Goal: Transaction & Acquisition: Purchase product/service

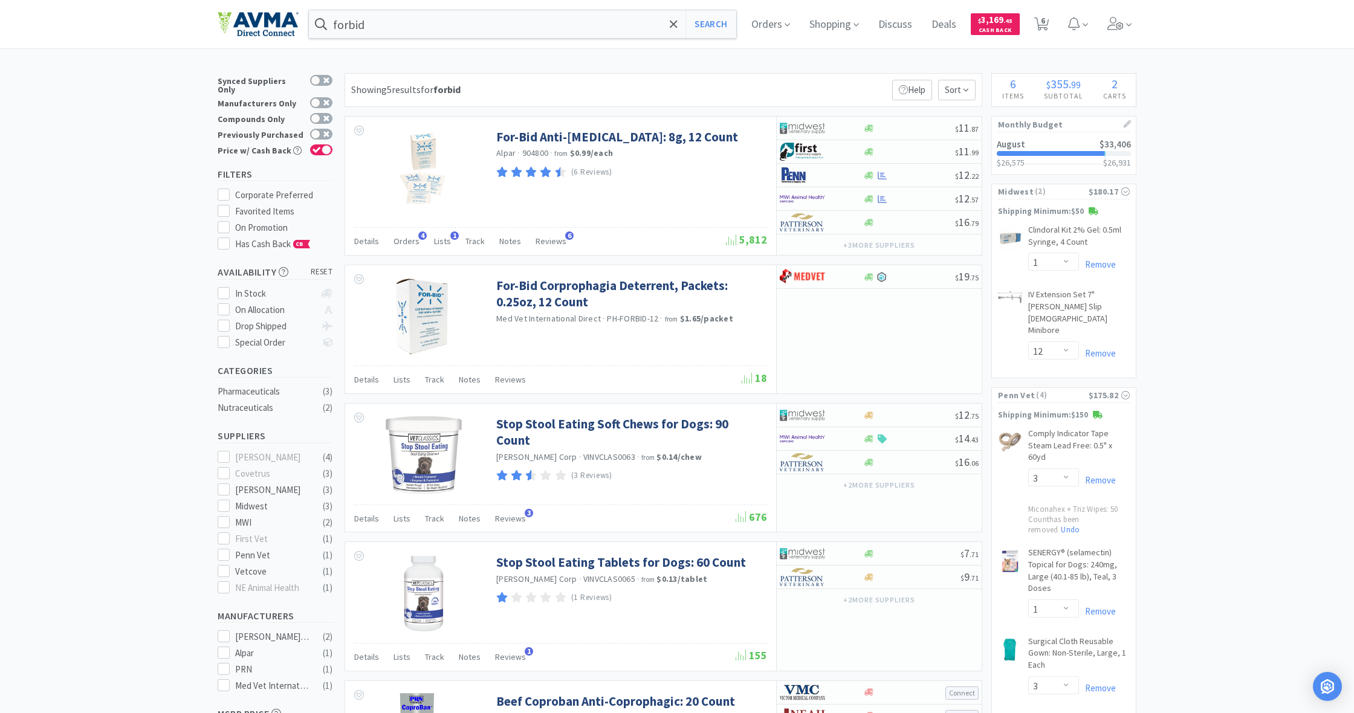
select select "1"
select select "12"
select select "3"
select select "1"
select select "3"
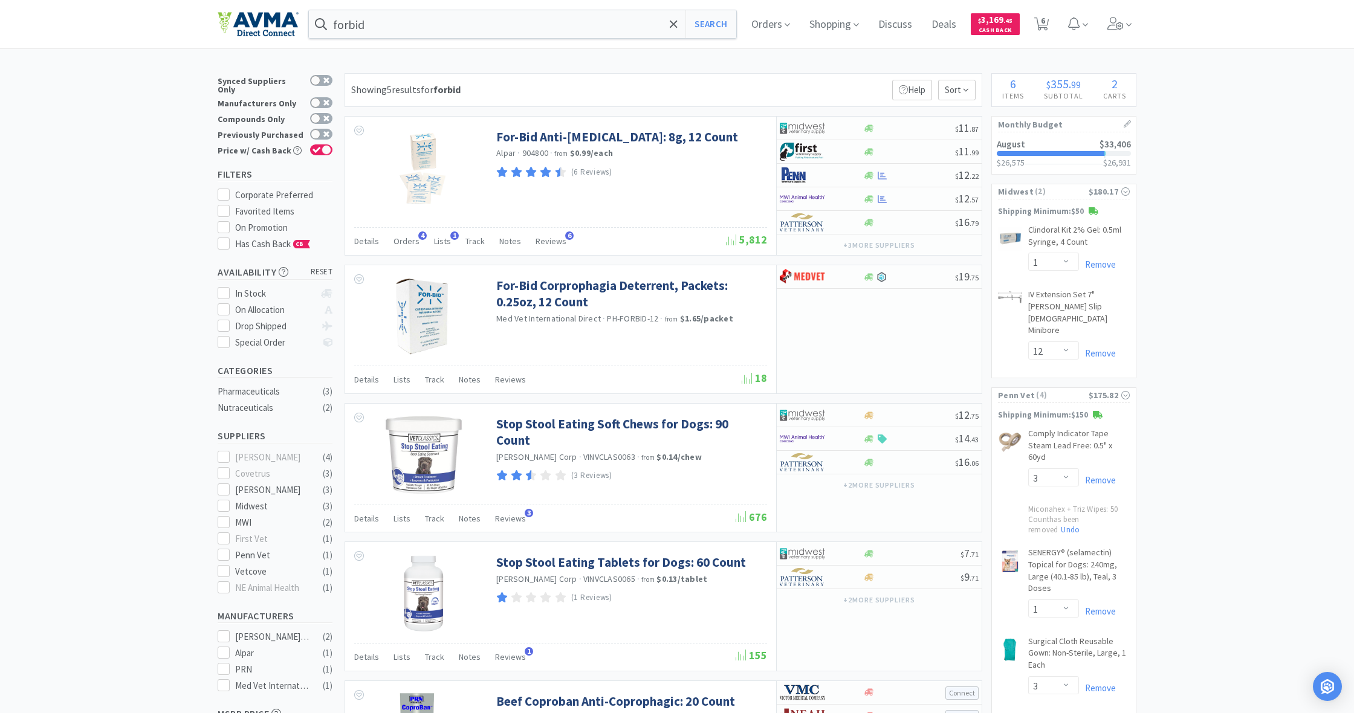
select select "2"
click at [867, 175] on icon at bounding box center [868, 175] width 9 height 7
select select "1"
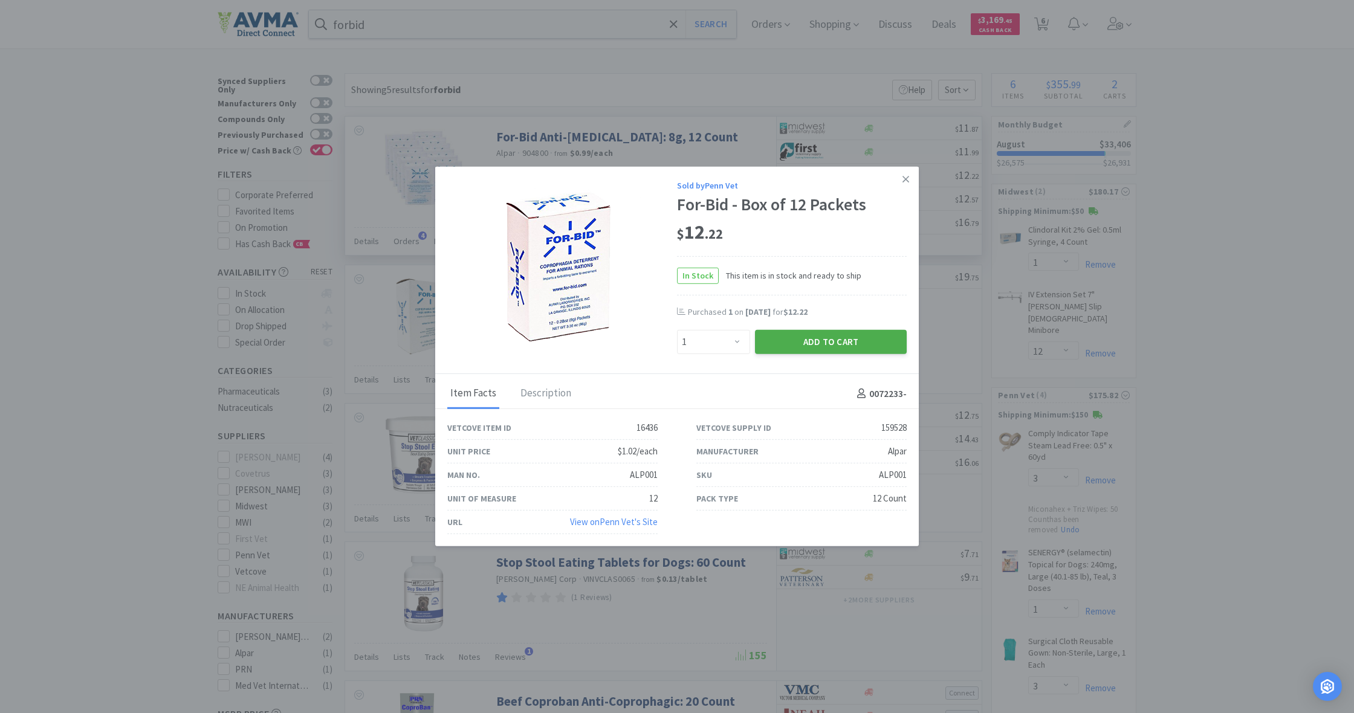
click at [833, 343] on button "Add to Cart" at bounding box center [831, 342] width 152 height 24
select select "1"
select select "3"
select select "1"
select select "2"
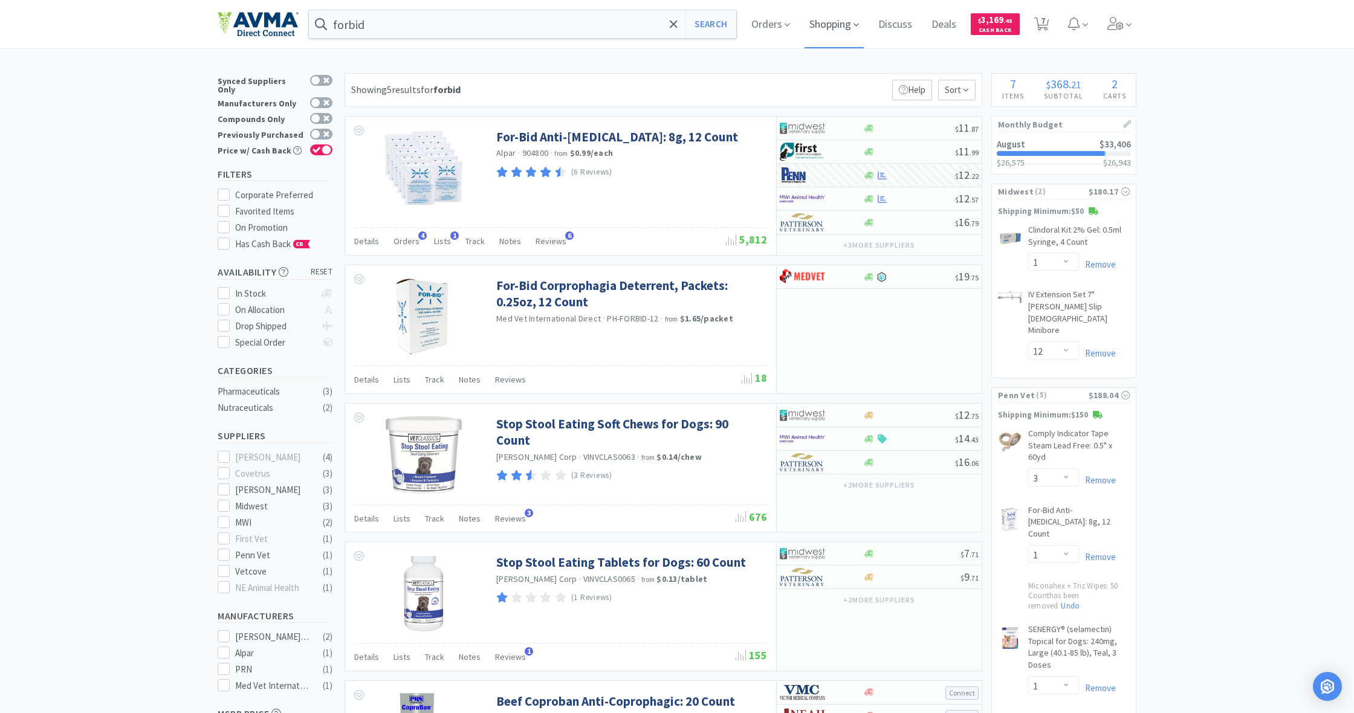
click at [834, 25] on span "Shopping" at bounding box center [833, 24] width 59 height 48
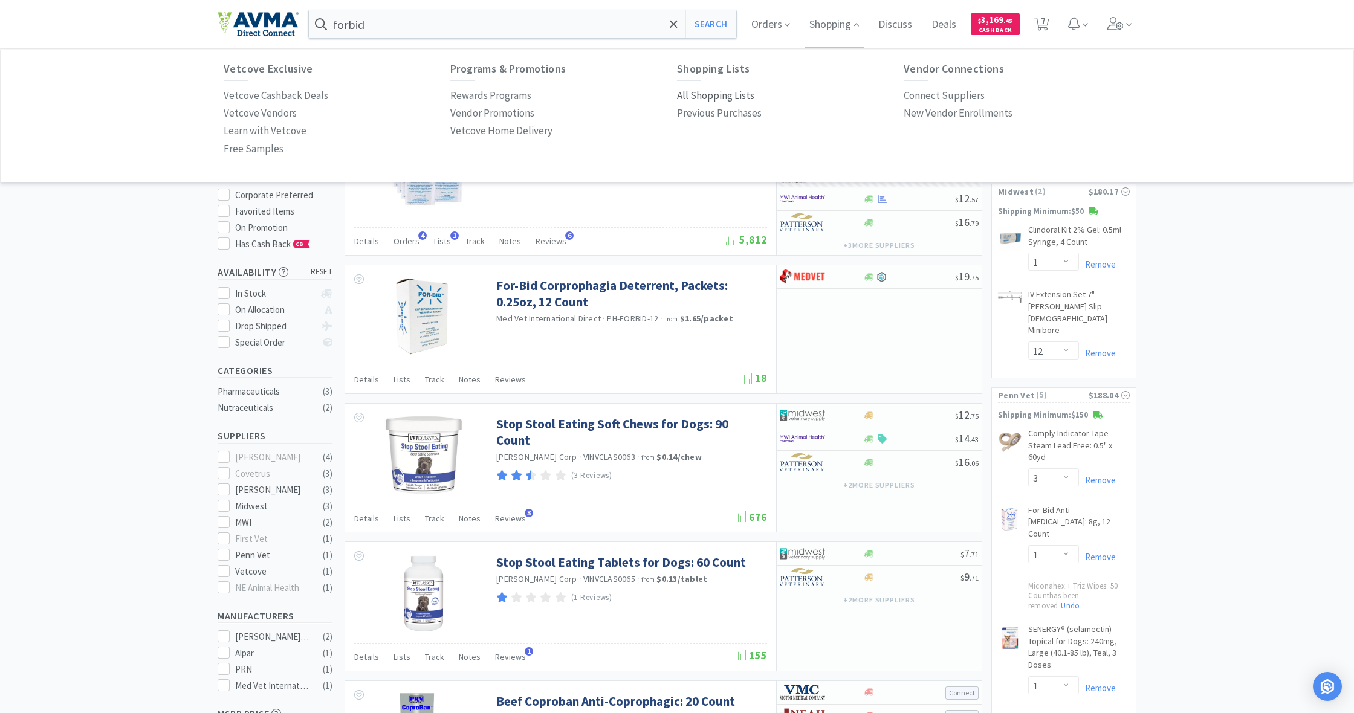
click at [708, 97] on p "All Shopping Lists" at bounding box center [715, 96] width 77 height 16
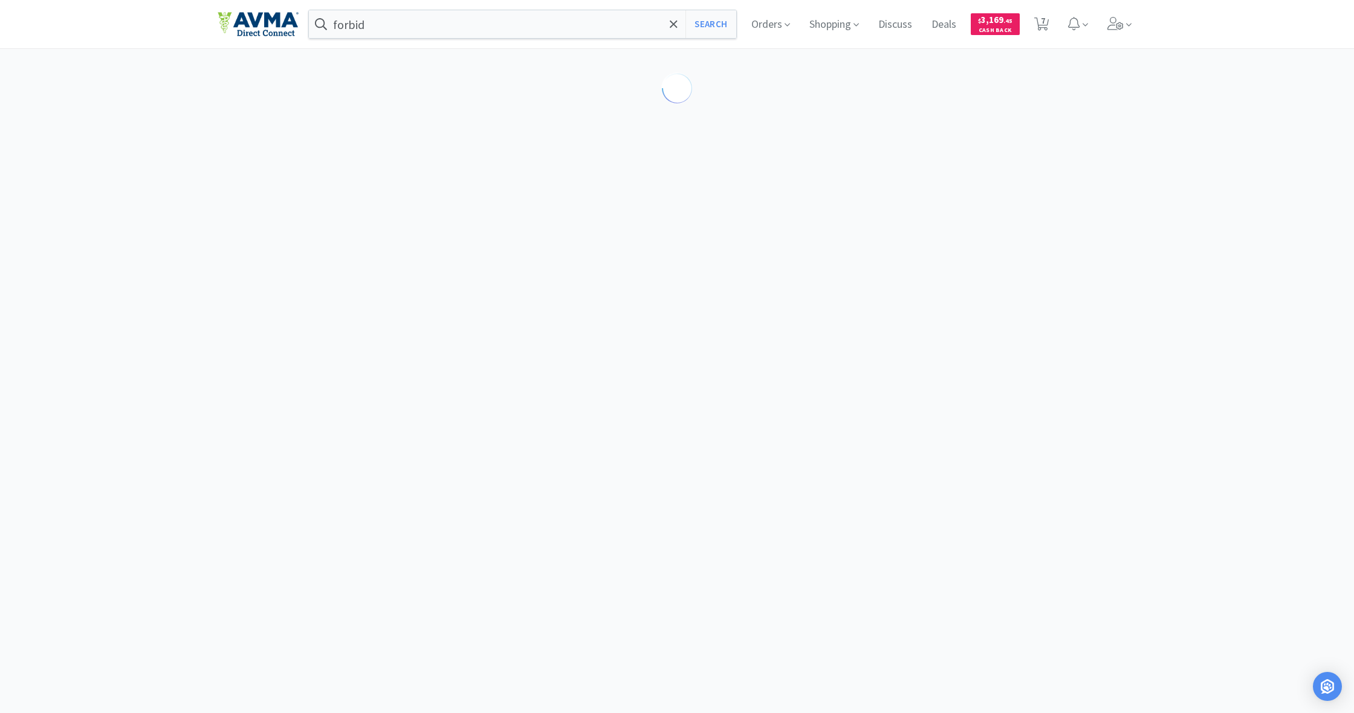
select select "1"
select select "12"
select select "3"
select select "1"
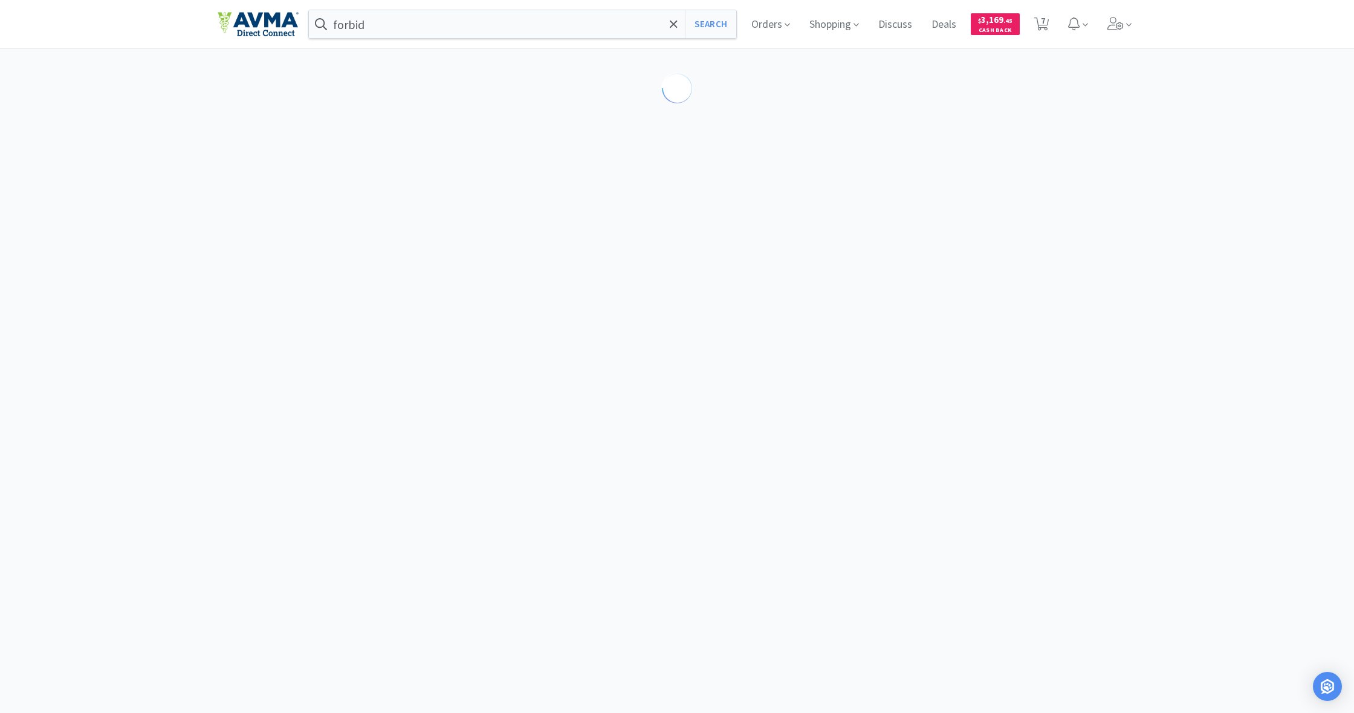
select select "3"
select select "2"
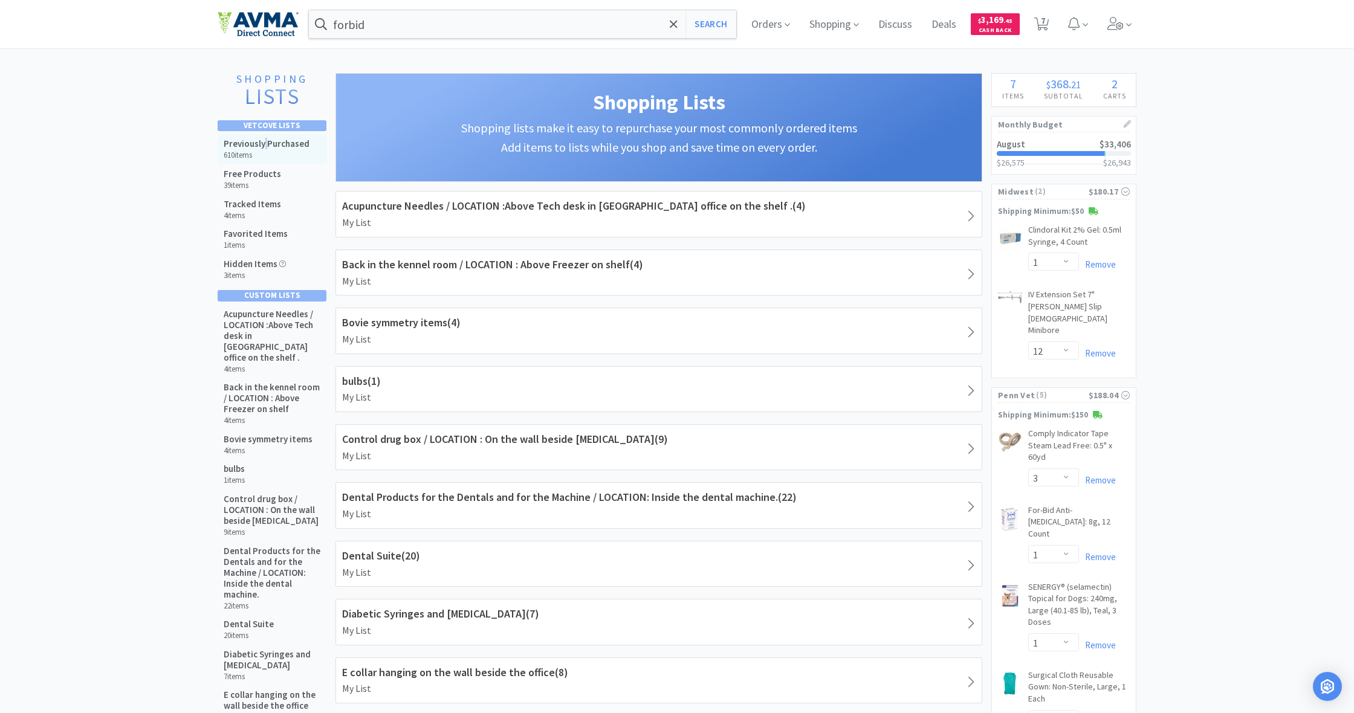
drag, startPoint x: 265, startPoint y: 146, endPoint x: 326, endPoint y: 154, distance: 61.6
click at [266, 146] on h5 "Previously Purchased" at bounding box center [267, 143] width 86 height 11
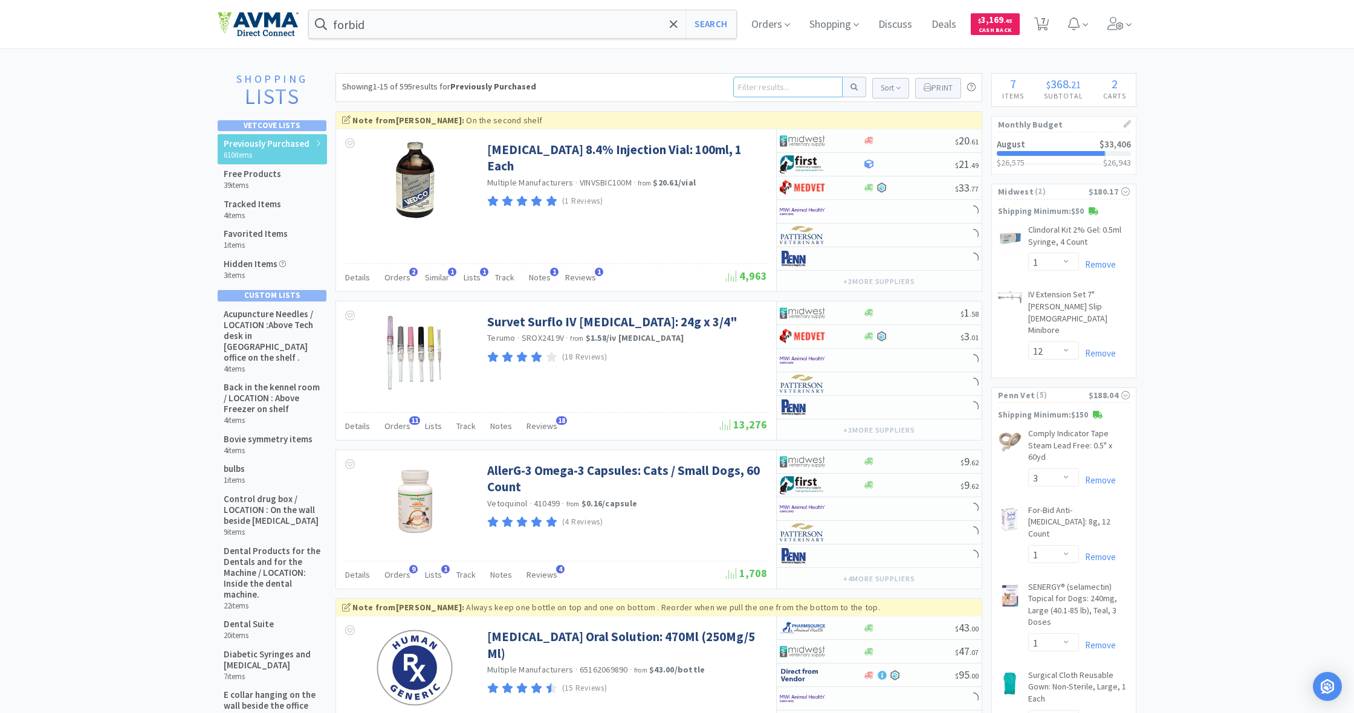
click at [739, 88] on input at bounding box center [787, 87] width 109 height 21
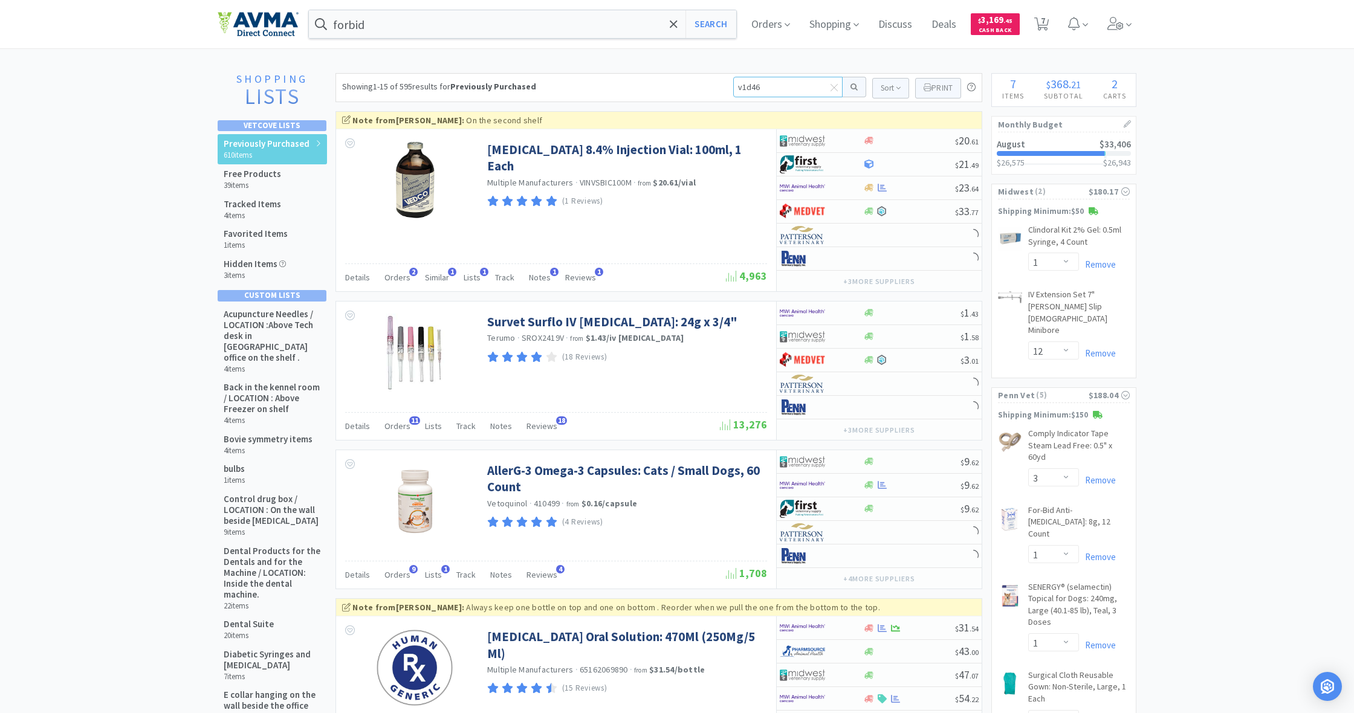
type input "v1d467"
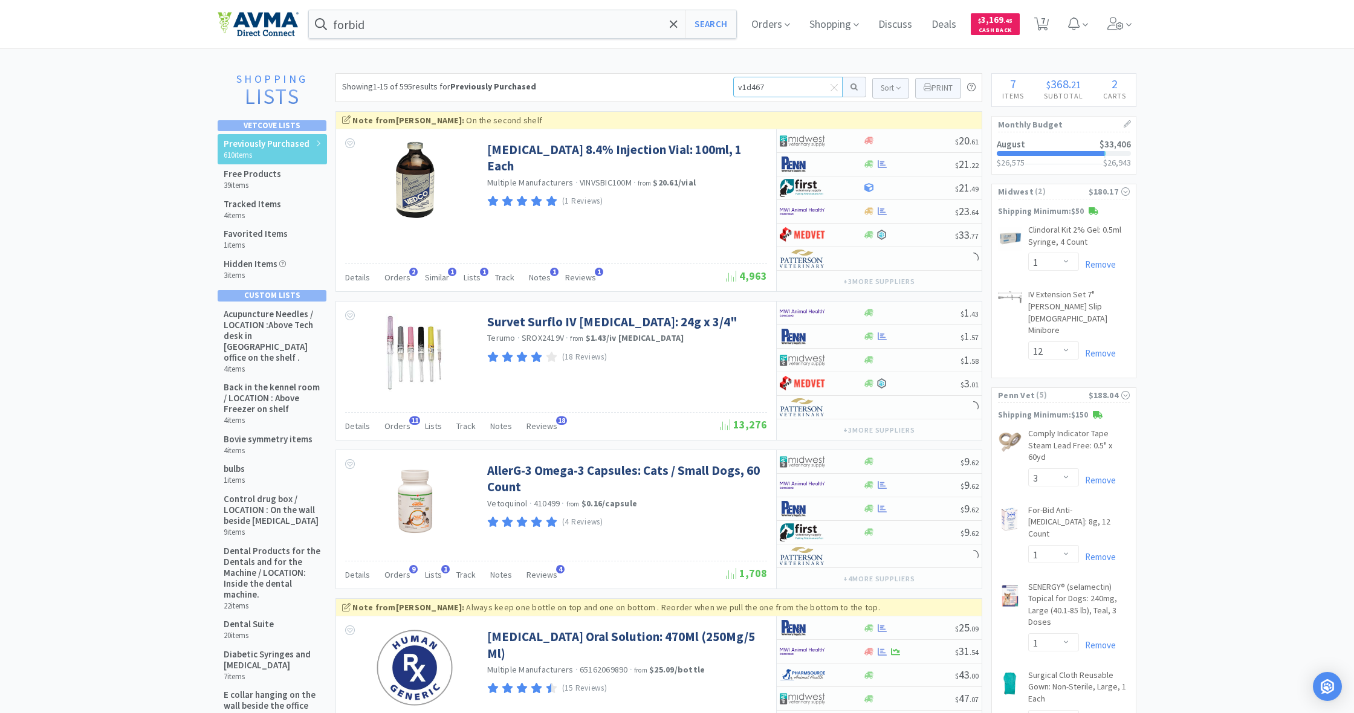
click at [852, 87] on button at bounding box center [855, 87] width 24 height 21
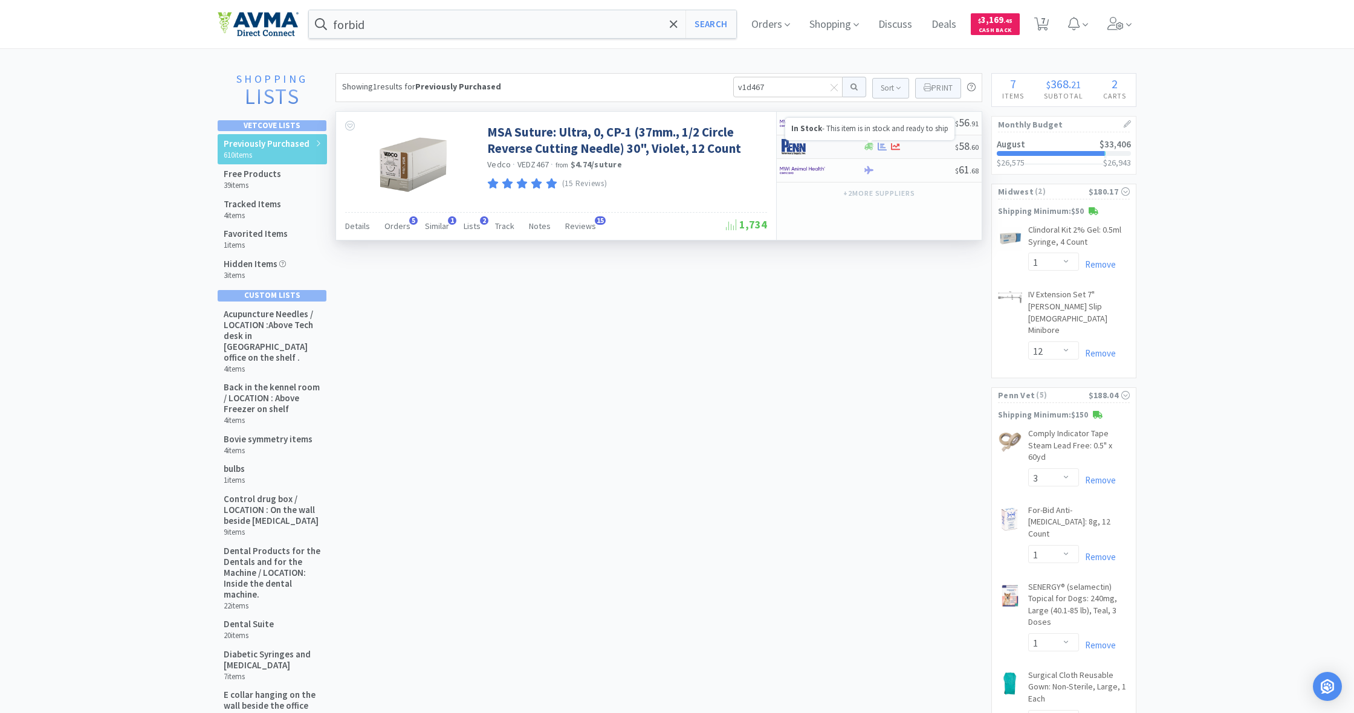
click at [869, 144] on icon at bounding box center [868, 146] width 9 height 7
select select "1"
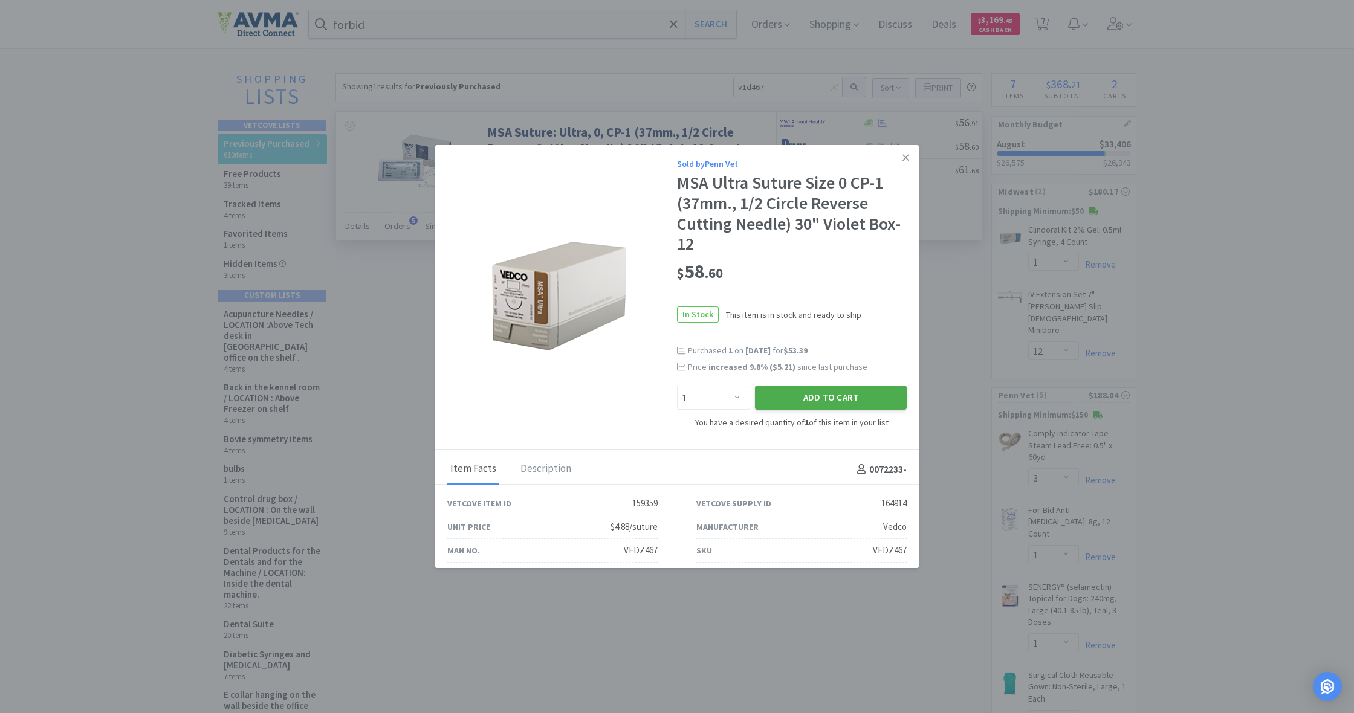
click at [829, 398] on button "Add to Cart" at bounding box center [831, 398] width 152 height 24
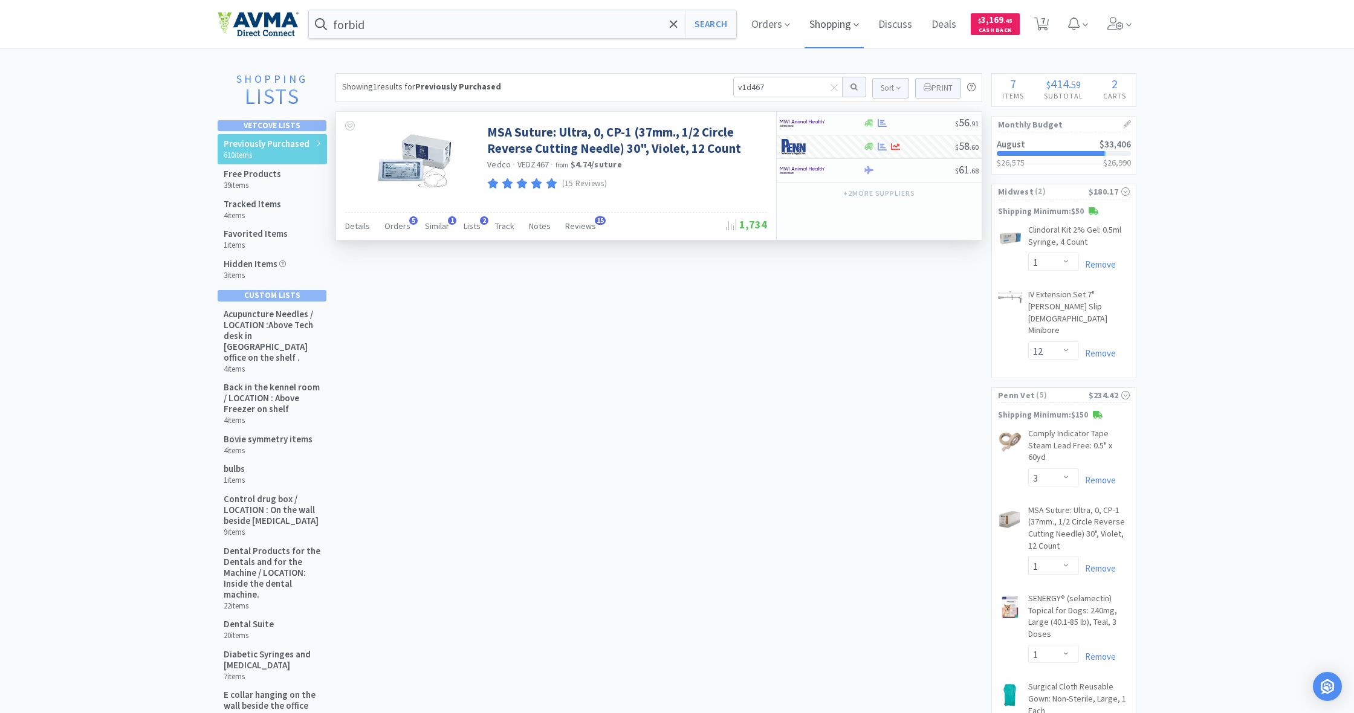
click at [829, 28] on span "Shopping" at bounding box center [833, 24] width 59 height 48
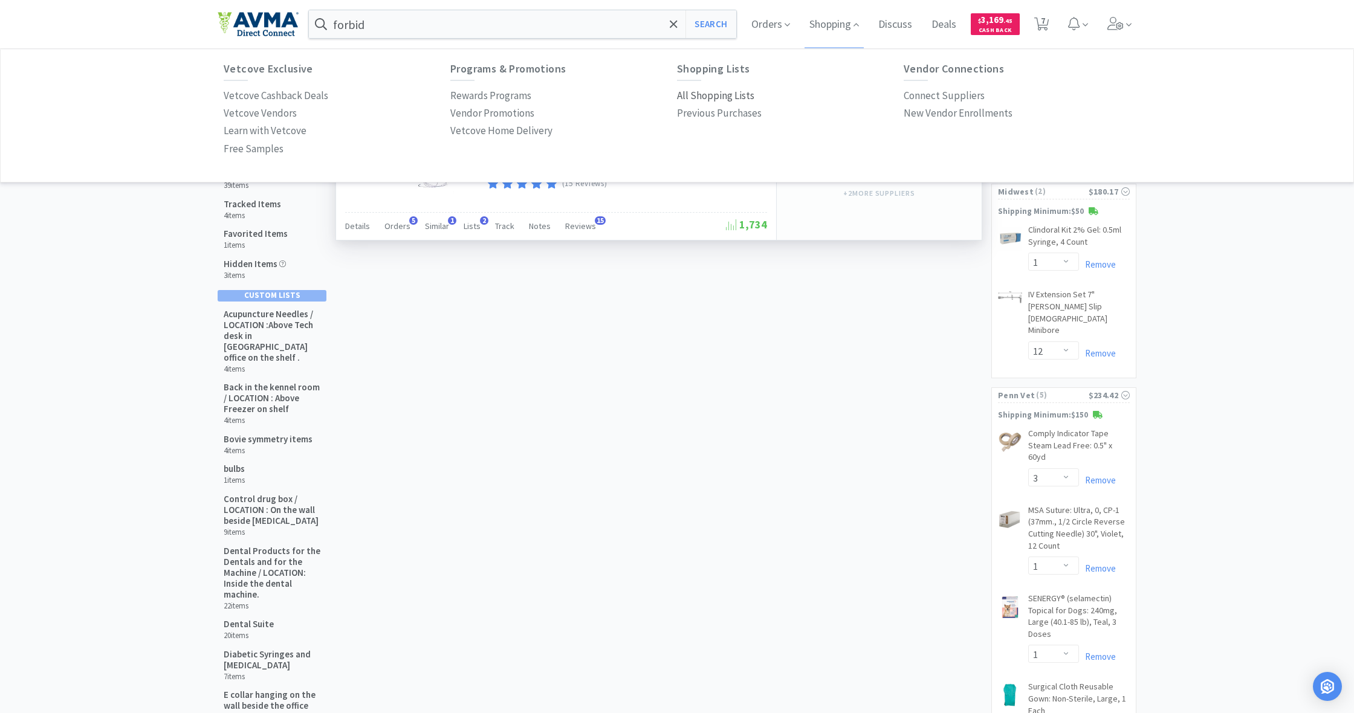
click at [706, 95] on p "All Shopping Lists" at bounding box center [715, 96] width 77 height 16
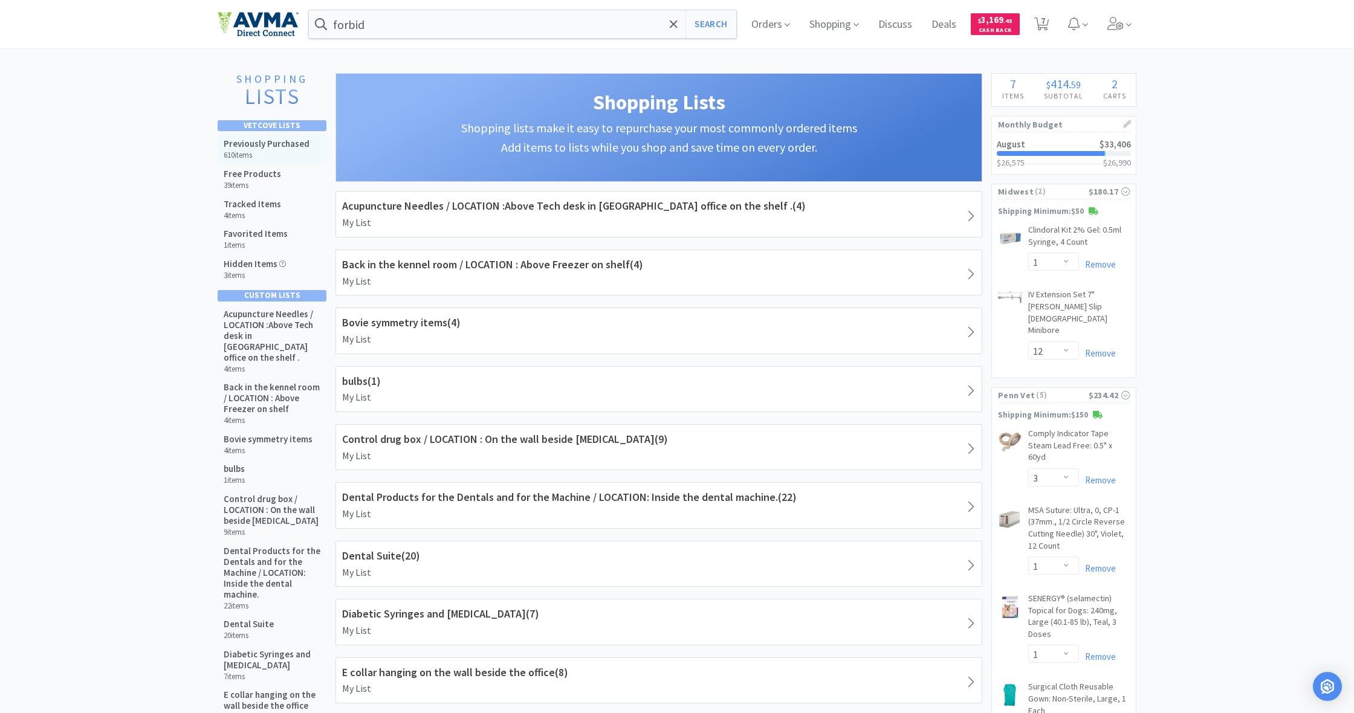
click at [255, 144] on h5 "Previously Purchased" at bounding box center [267, 143] width 86 height 11
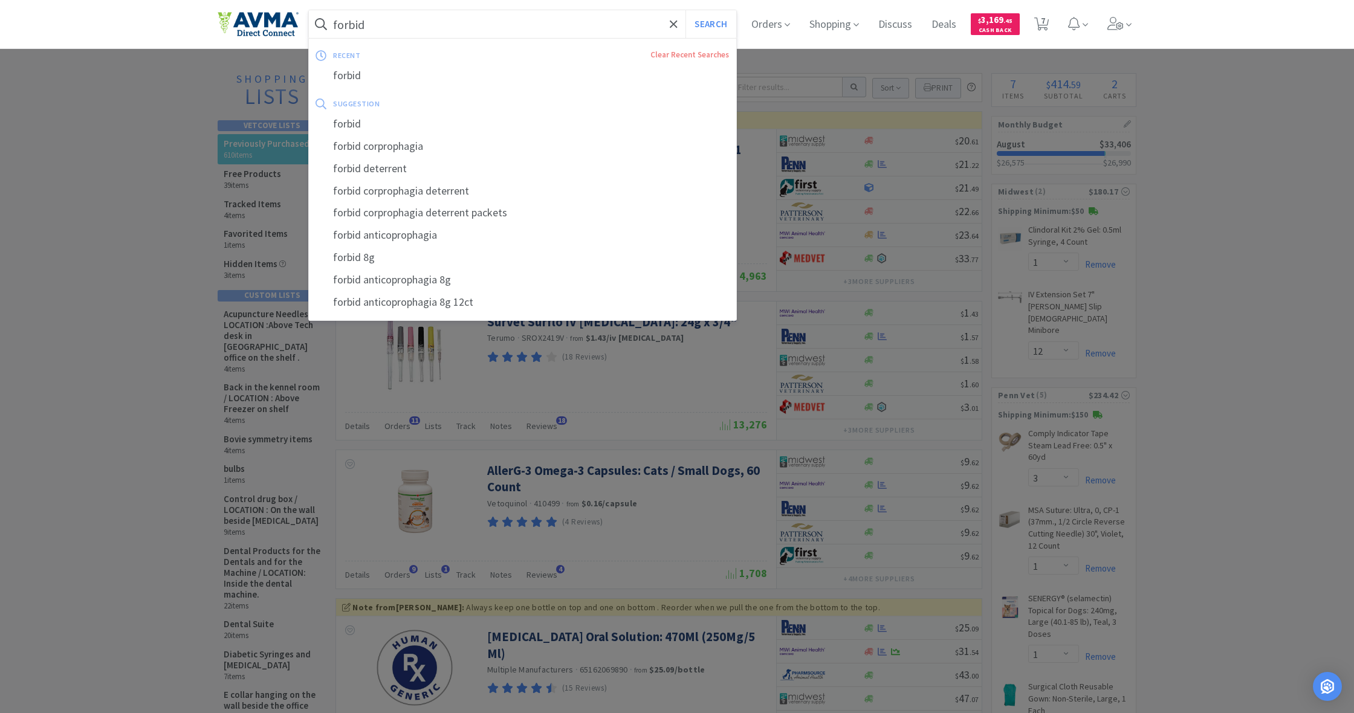
drag, startPoint x: 371, startPoint y: 26, endPoint x: 312, endPoint y: 21, distance: 58.3
click at [312, 21] on form "forbid Search" at bounding box center [522, 24] width 427 height 28
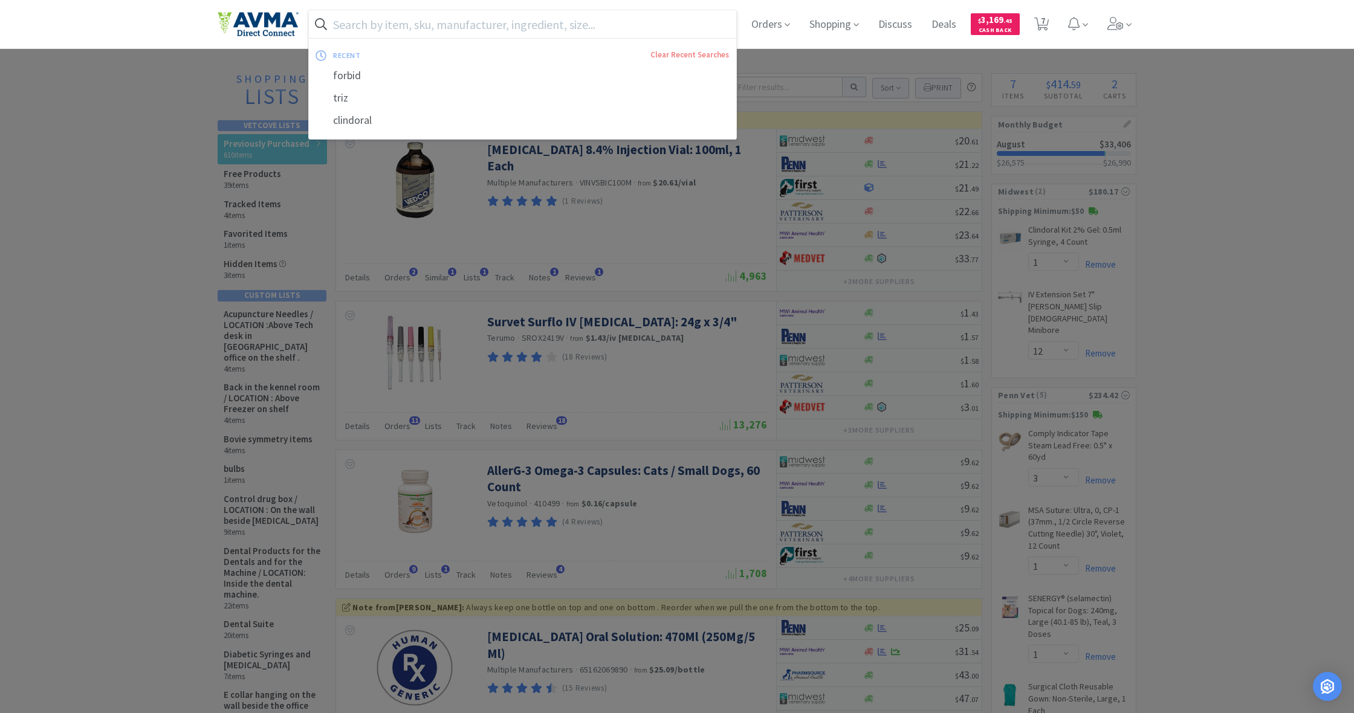
click at [1182, 121] on div at bounding box center [677, 356] width 1354 height 713
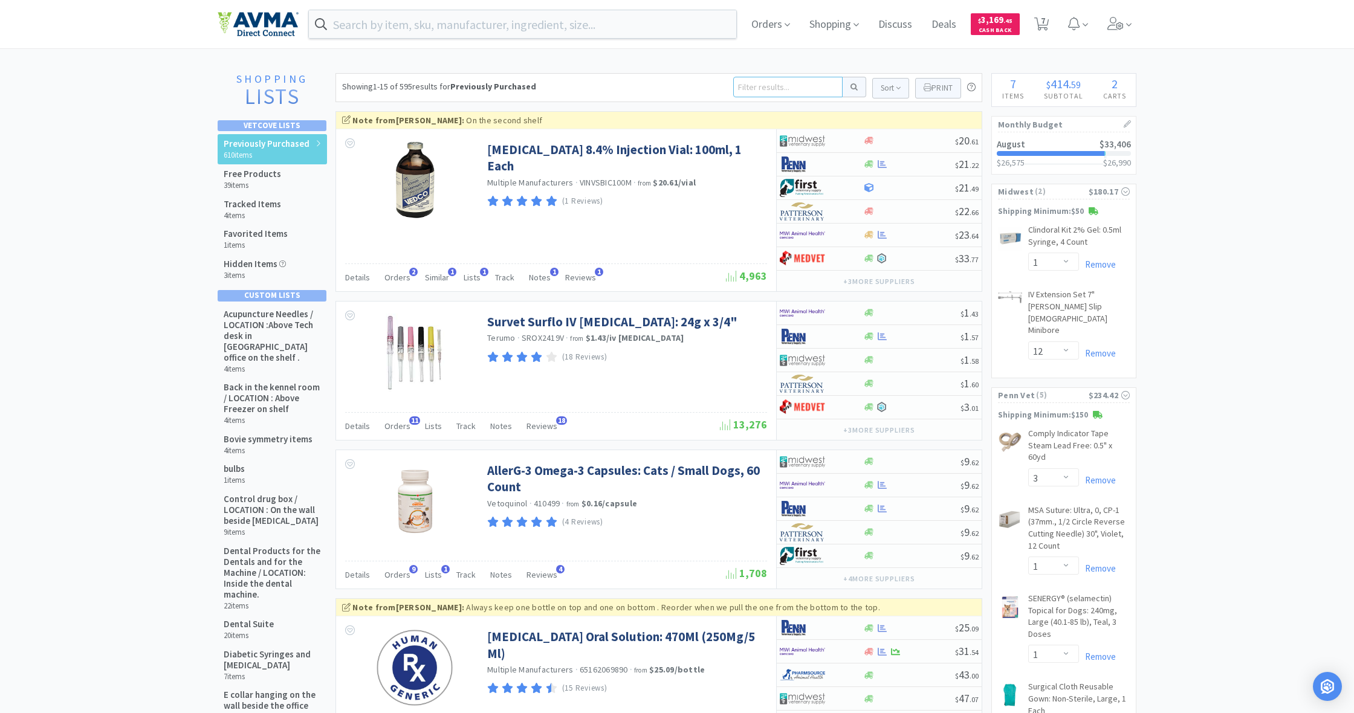
click at [754, 83] on input at bounding box center [787, 87] width 109 height 21
type input "e"
type input "zylkene"
click at [852, 87] on button at bounding box center [855, 87] width 24 height 21
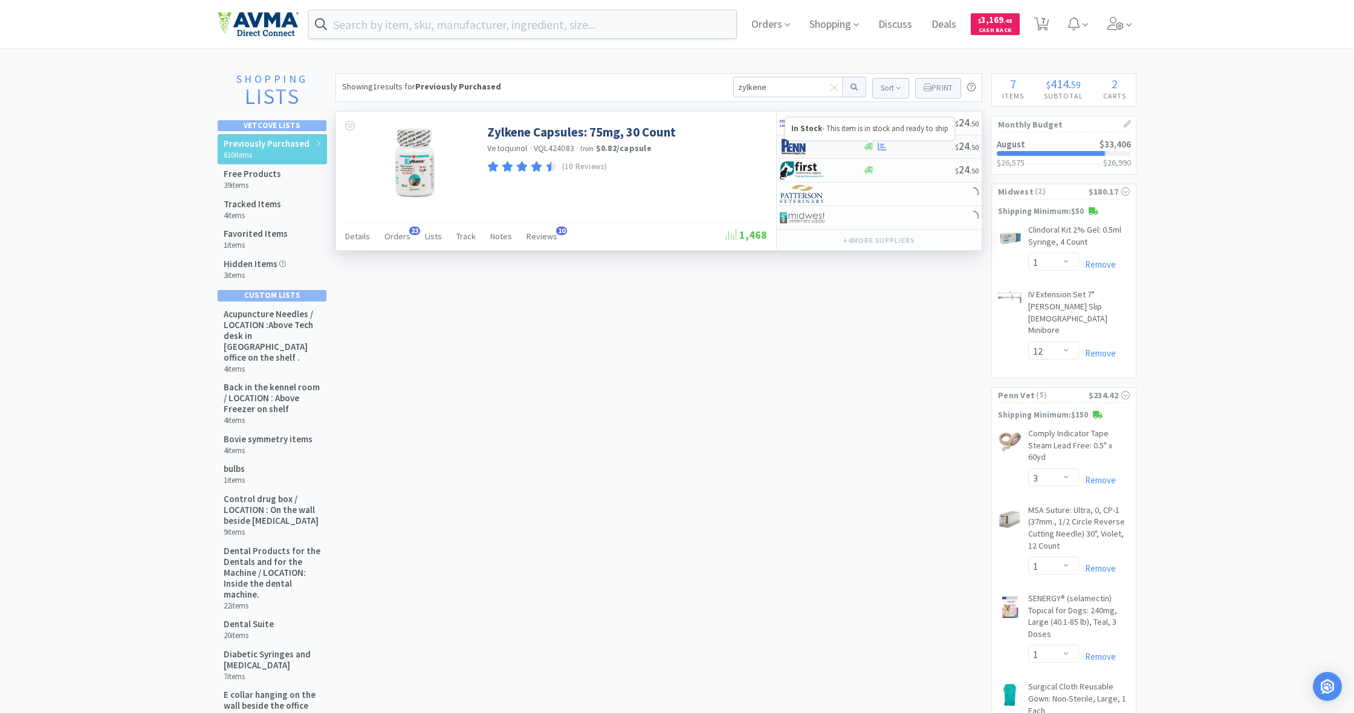
click at [872, 149] on icon at bounding box center [868, 146] width 9 height 7
select select "1"
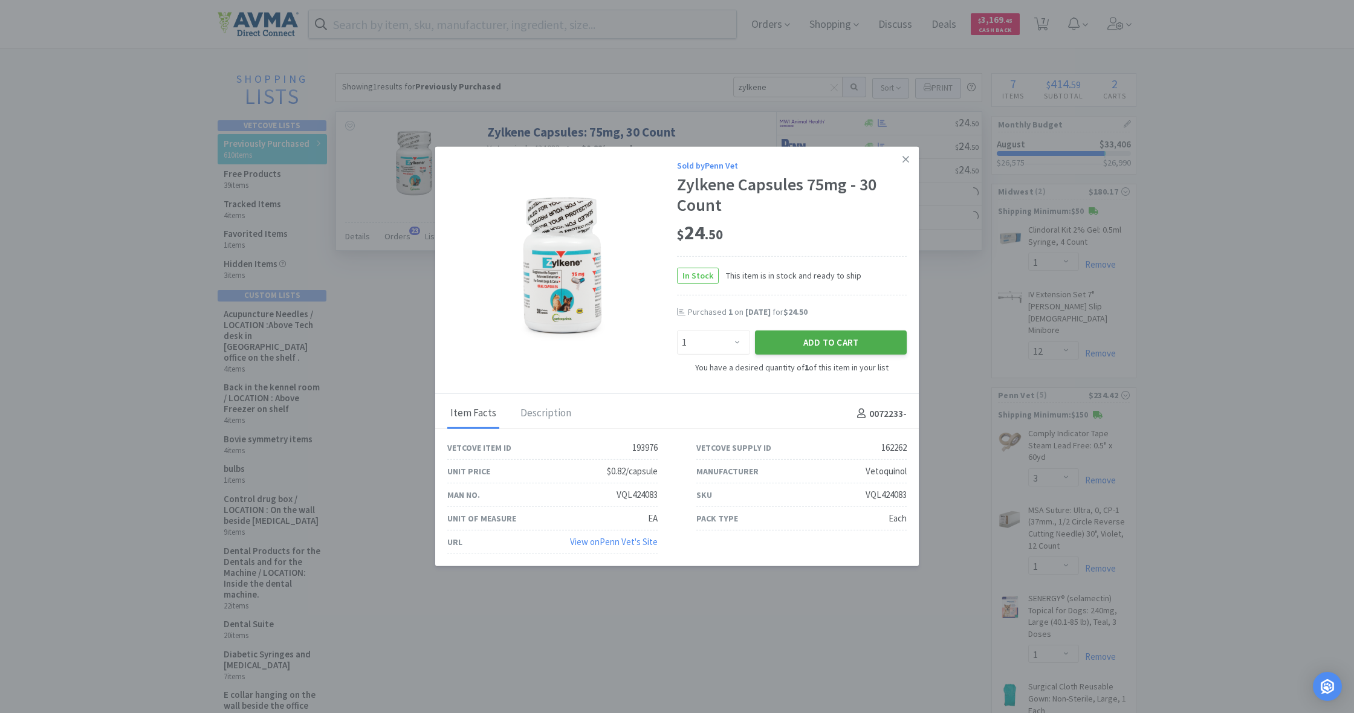
click at [823, 341] on button "Add to Cart" at bounding box center [831, 343] width 152 height 24
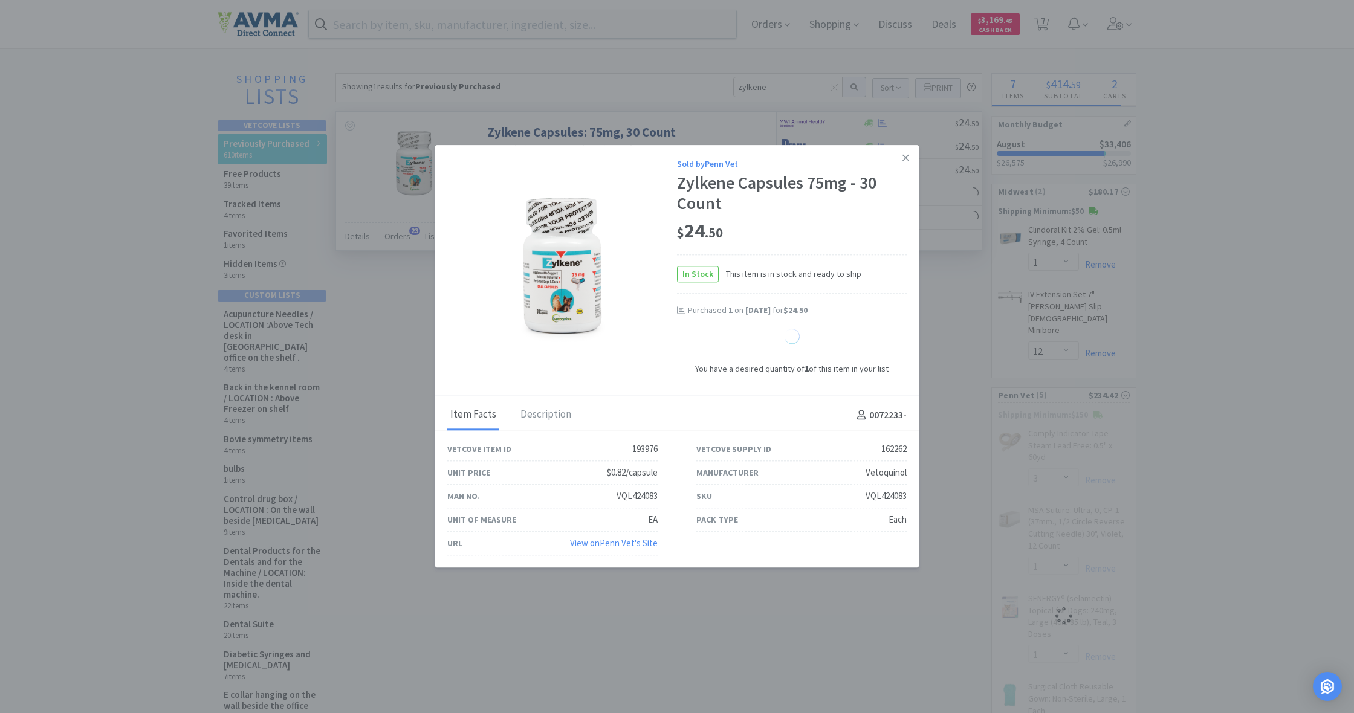
select select "1"
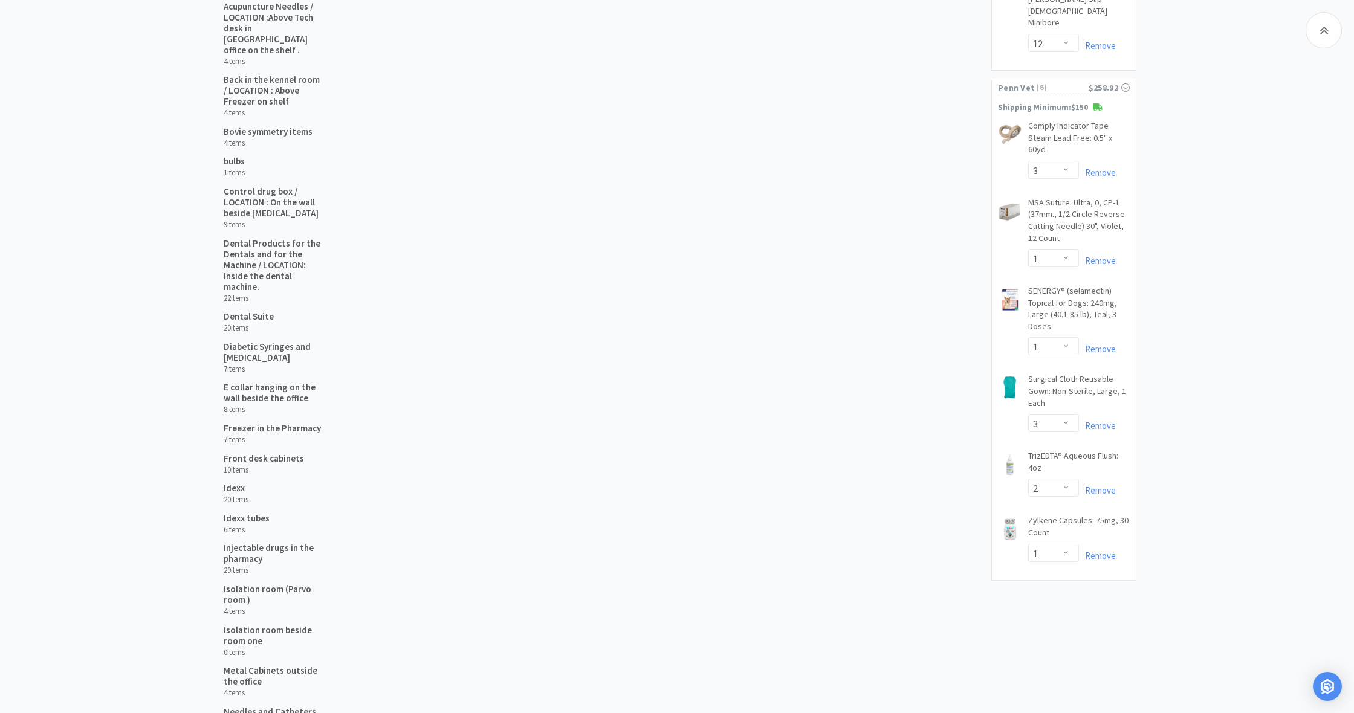
scroll to position [308, 0]
click at [1096, 549] on link "Remove" at bounding box center [1097, 554] width 37 height 11
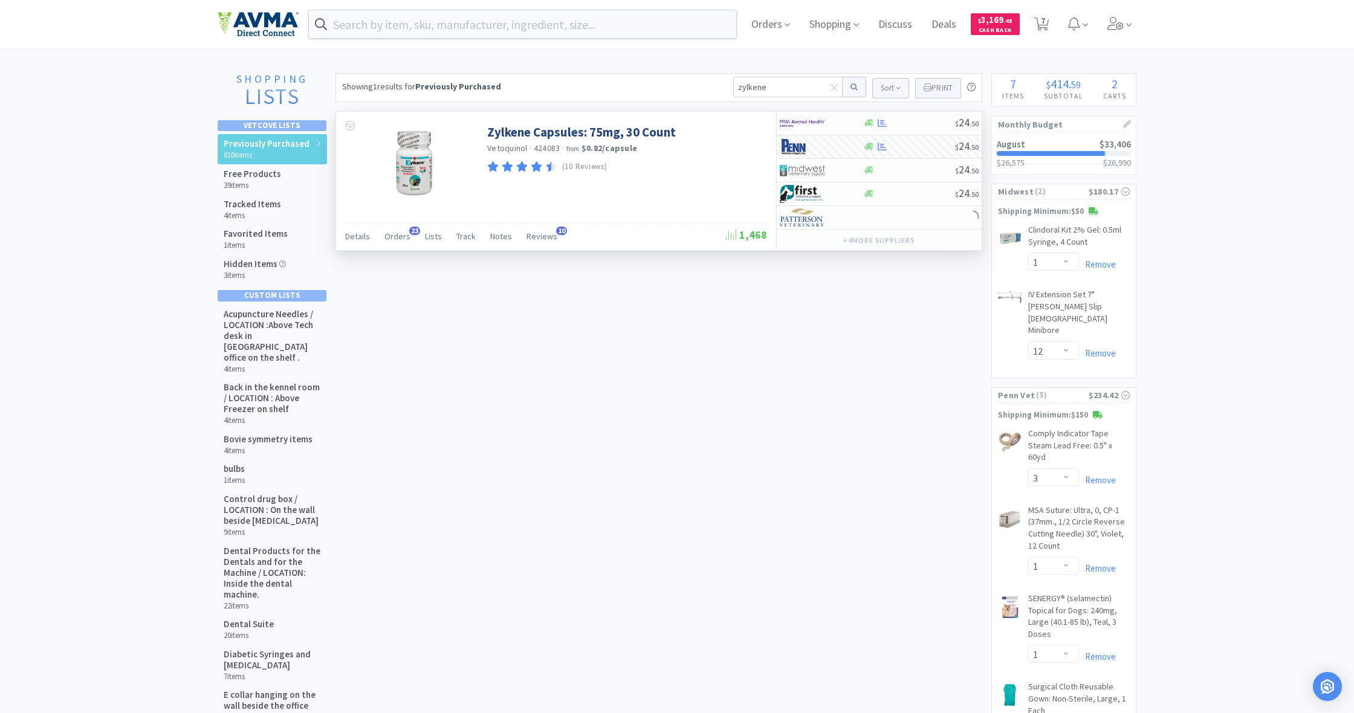
scroll to position [0, 0]
click at [872, 123] on icon at bounding box center [868, 123] width 9 height 7
select select "1"
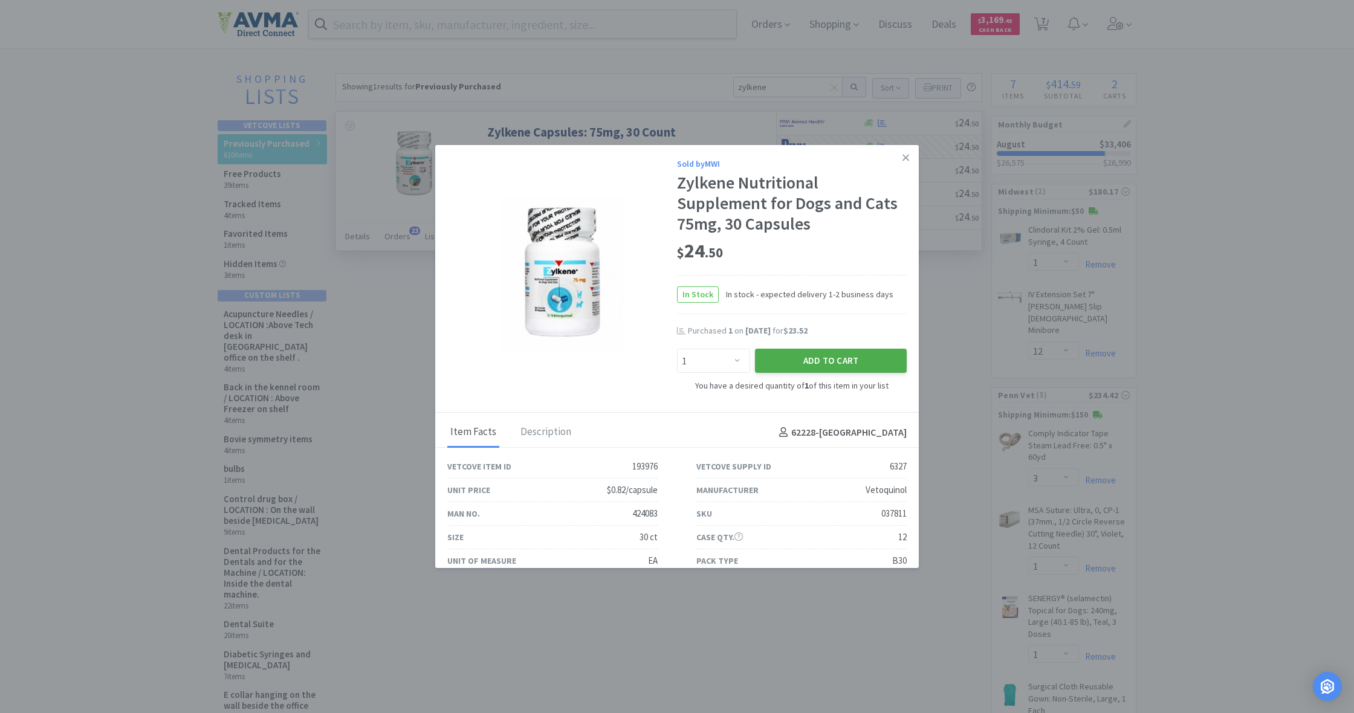
click at [840, 362] on button "Add to Cart" at bounding box center [831, 361] width 152 height 24
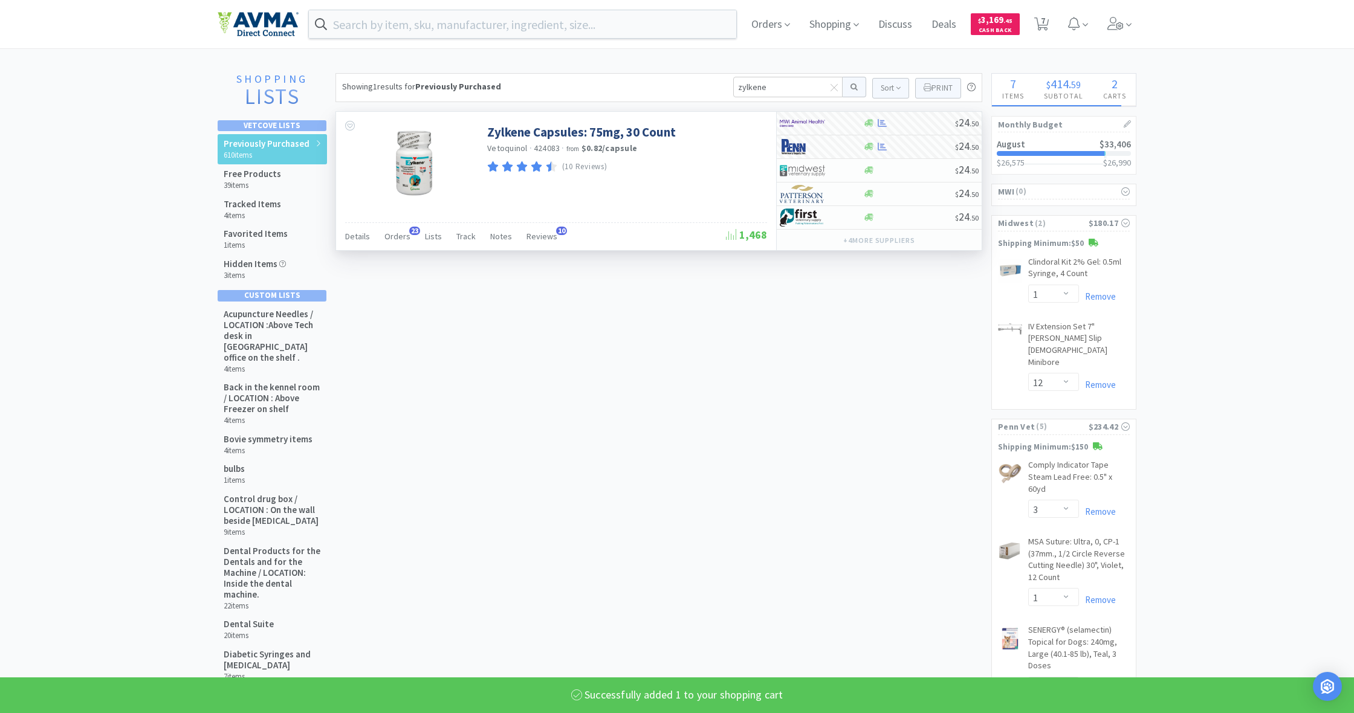
select select "1"
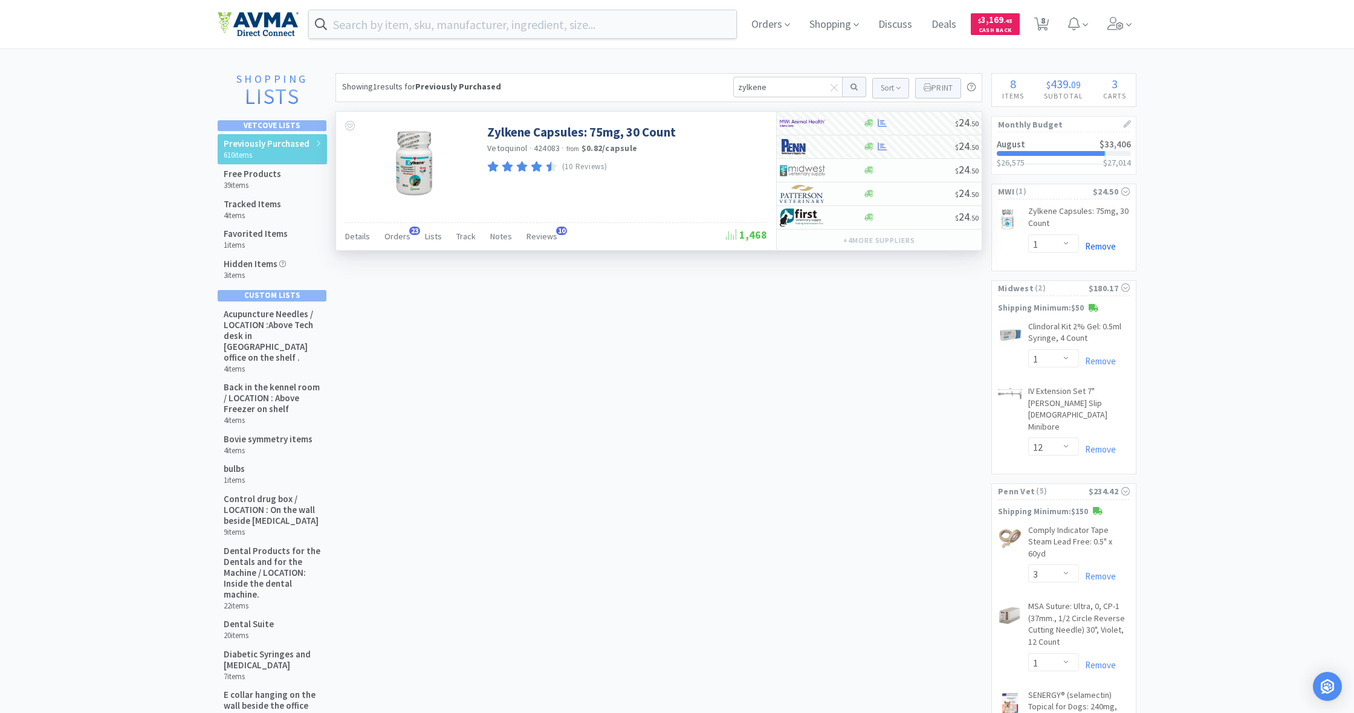
click at [1107, 245] on link "Remove" at bounding box center [1097, 246] width 37 height 11
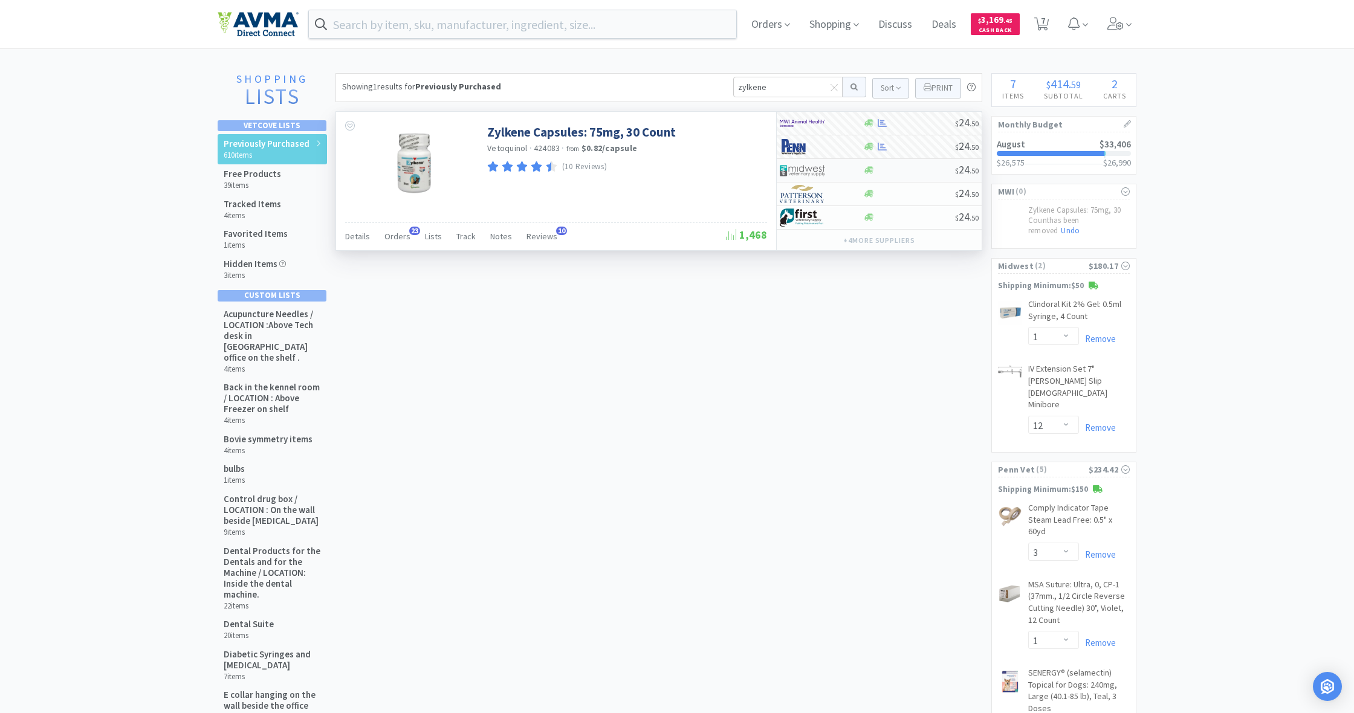
click at [861, 169] on div at bounding box center [821, 170] width 83 height 21
select select "1"
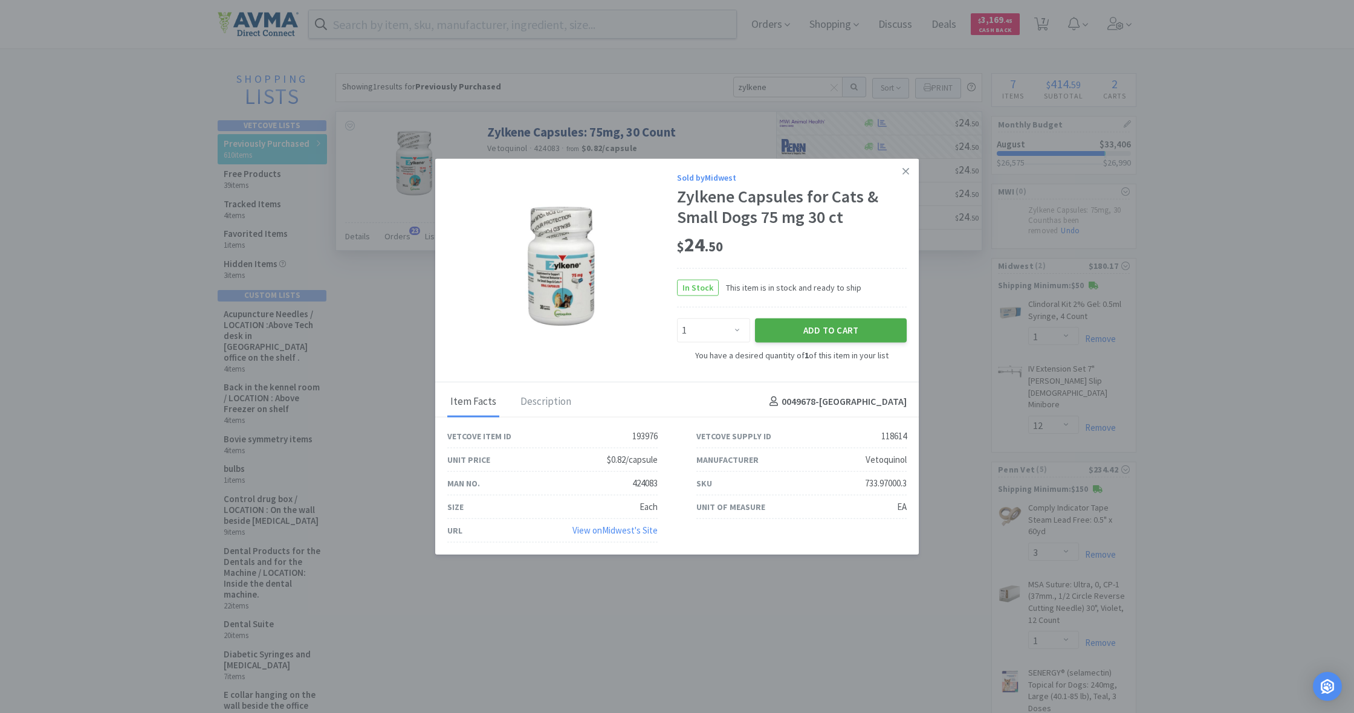
click at [844, 331] on button "Add to Cart" at bounding box center [831, 331] width 152 height 24
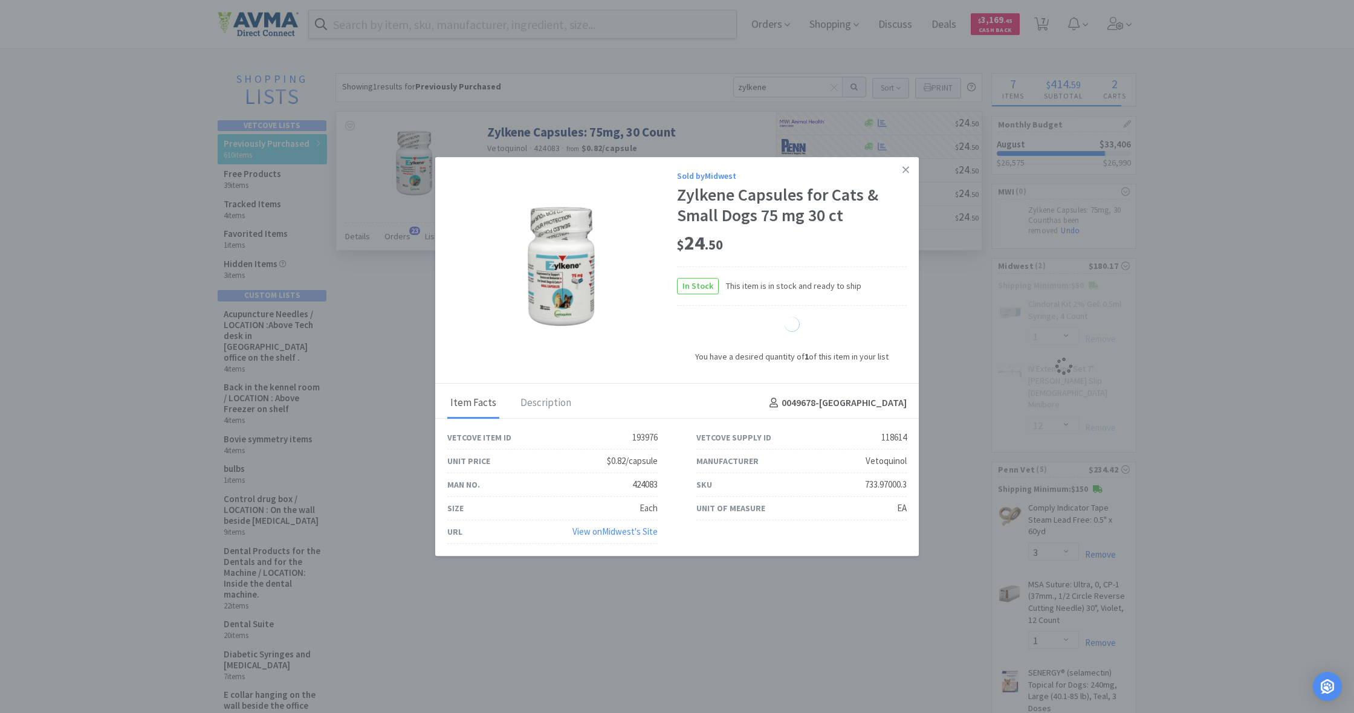
select select "1"
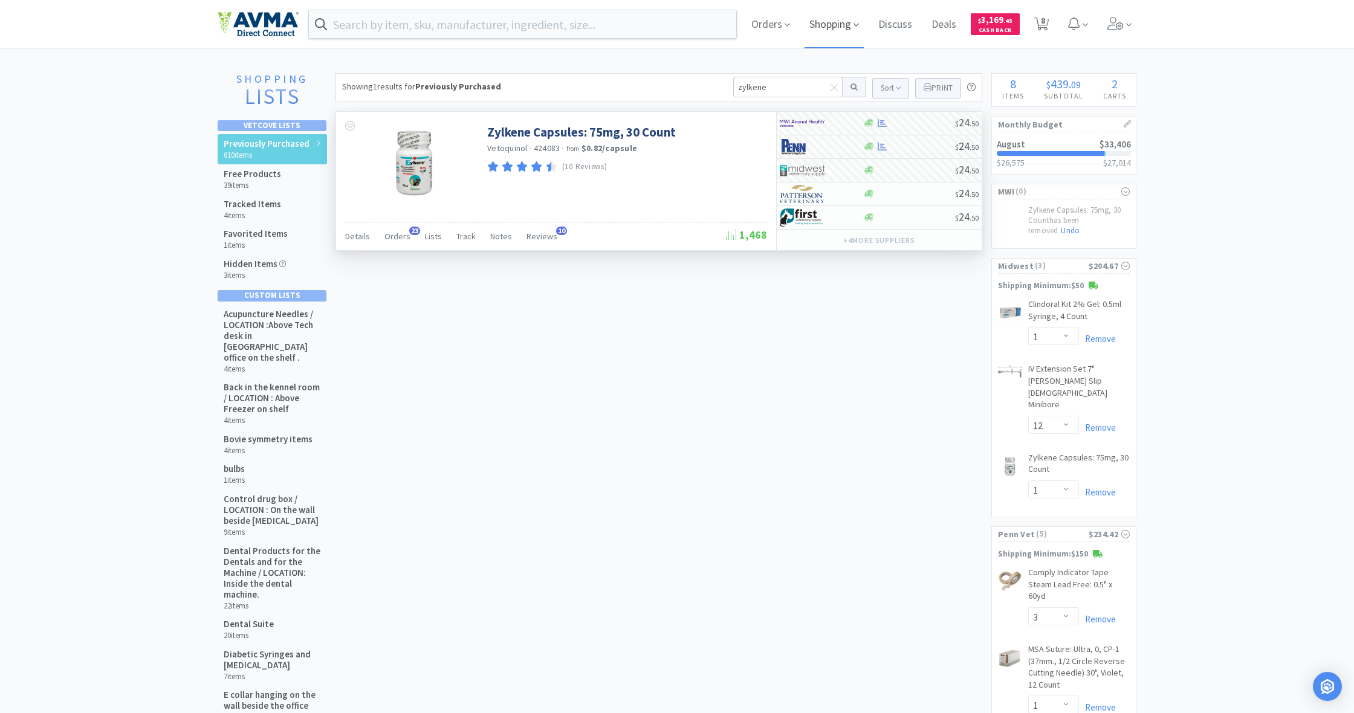
drag, startPoint x: 849, startPoint y: 25, endPoint x: 817, endPoint y: 24, distance: 31.5
click at [848, 25] on span "Shopping" at bounding box center [833, 24] width 59 height 48
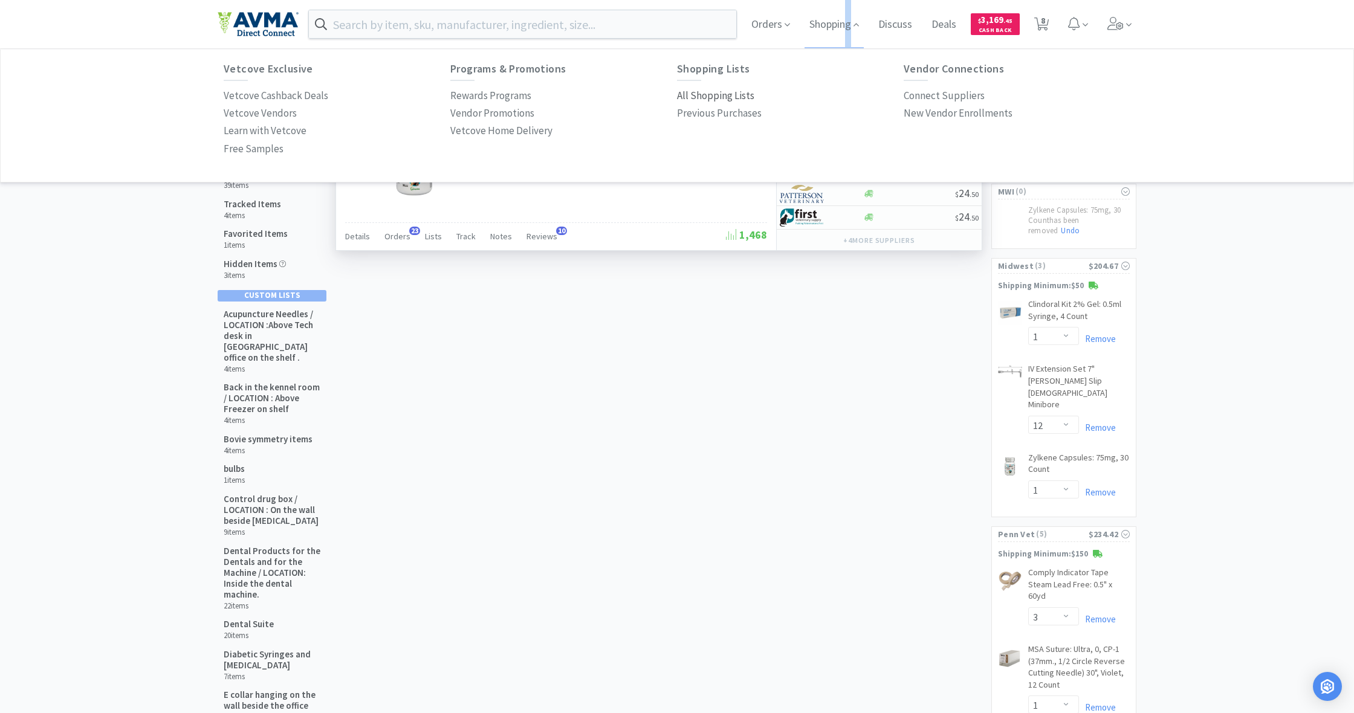
click at [694, 94] on p "All Shopping Lists" at bounding box center [715, 96] width 77 height 16
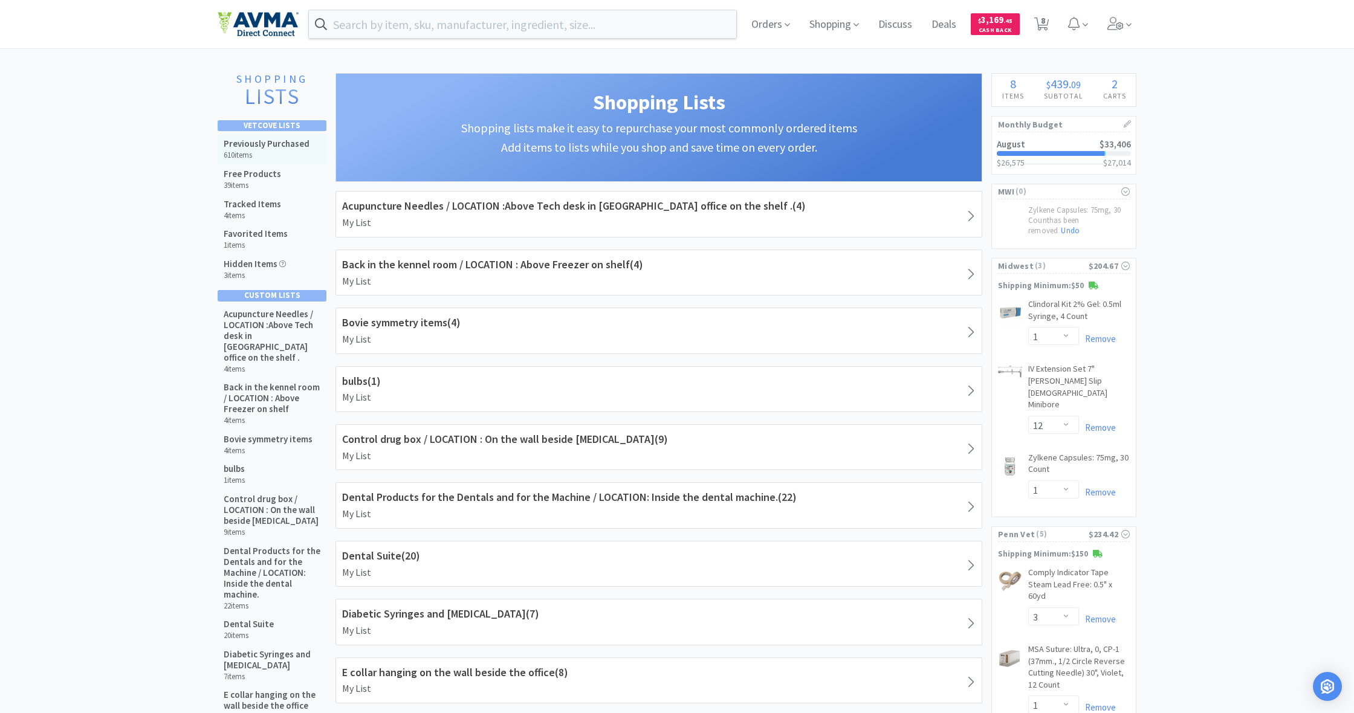
click at [252, 150] on h6 "610 items" at bounding box center [267, 155] width 86 height 10
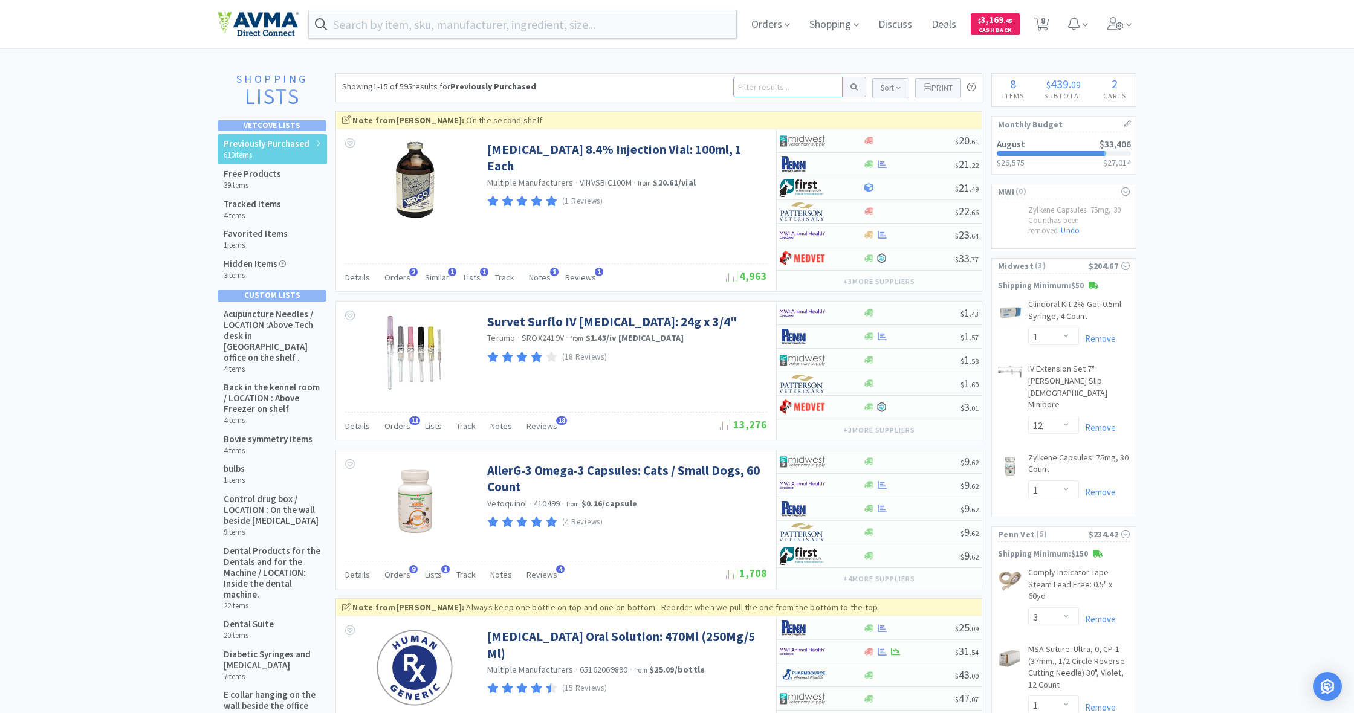
click at [766, 91] on input at bounding box center [787, 87] width 109 height 21
type input "v1-664bl"
click at [852, 87] on button at bounding box center [855, 87] width 24 height 21
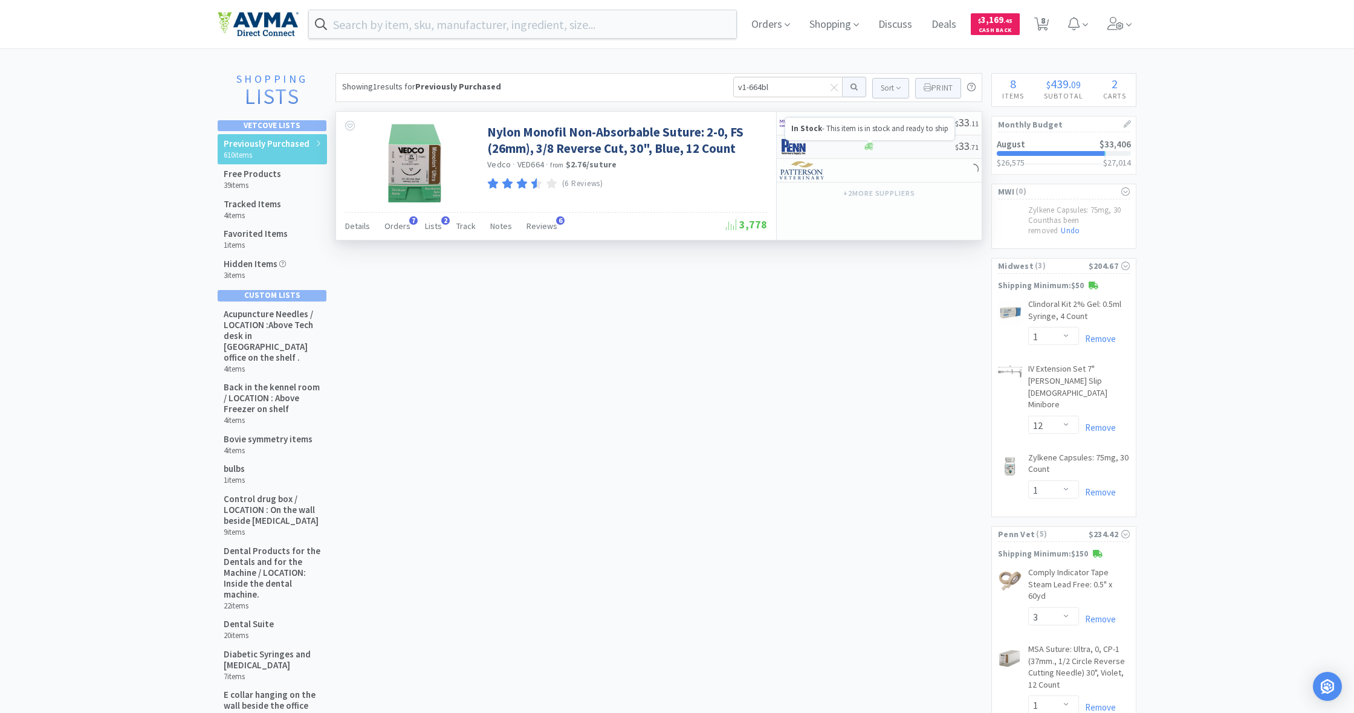
click at [869, 147] on icon at bounding box center [868, 146] width 9 height 7
select select "1"
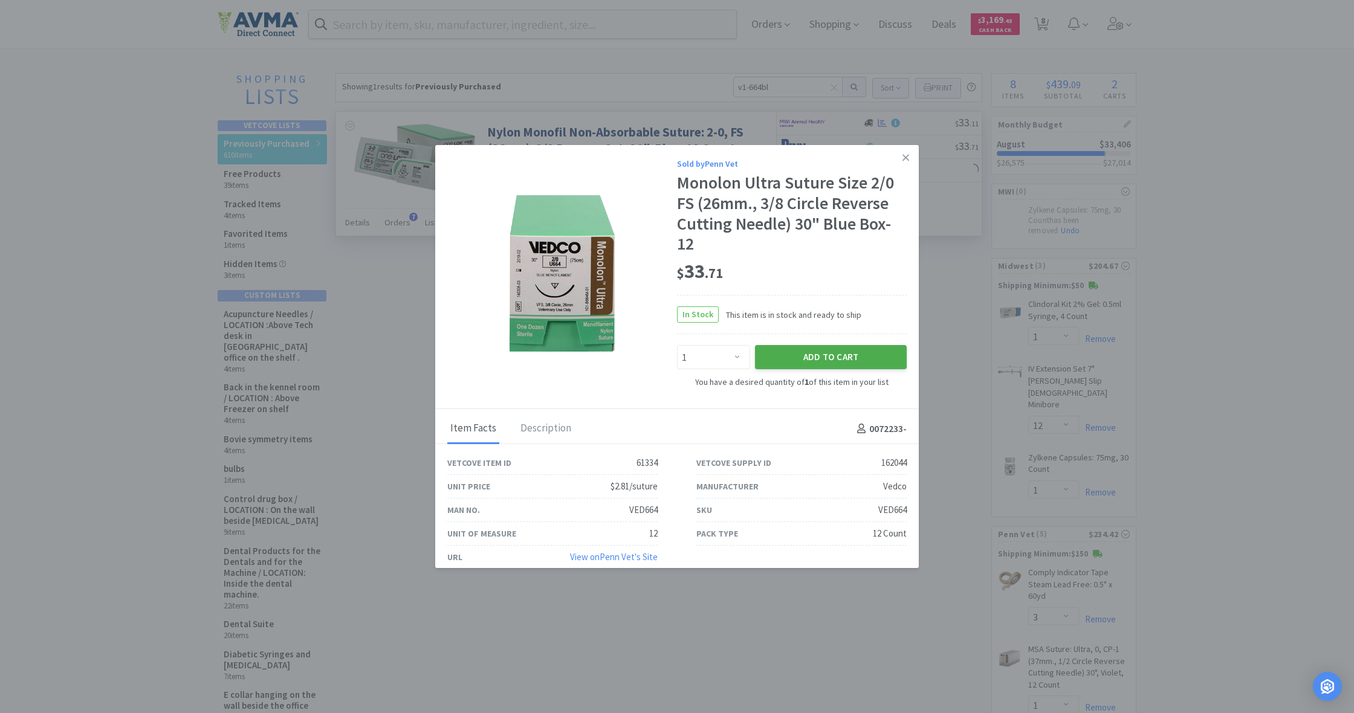
click at [827, 348] on button "Add to Cart" at bounding box center [831, 357] width 152 height 24
select select "1"
select select "3"
select select "2"
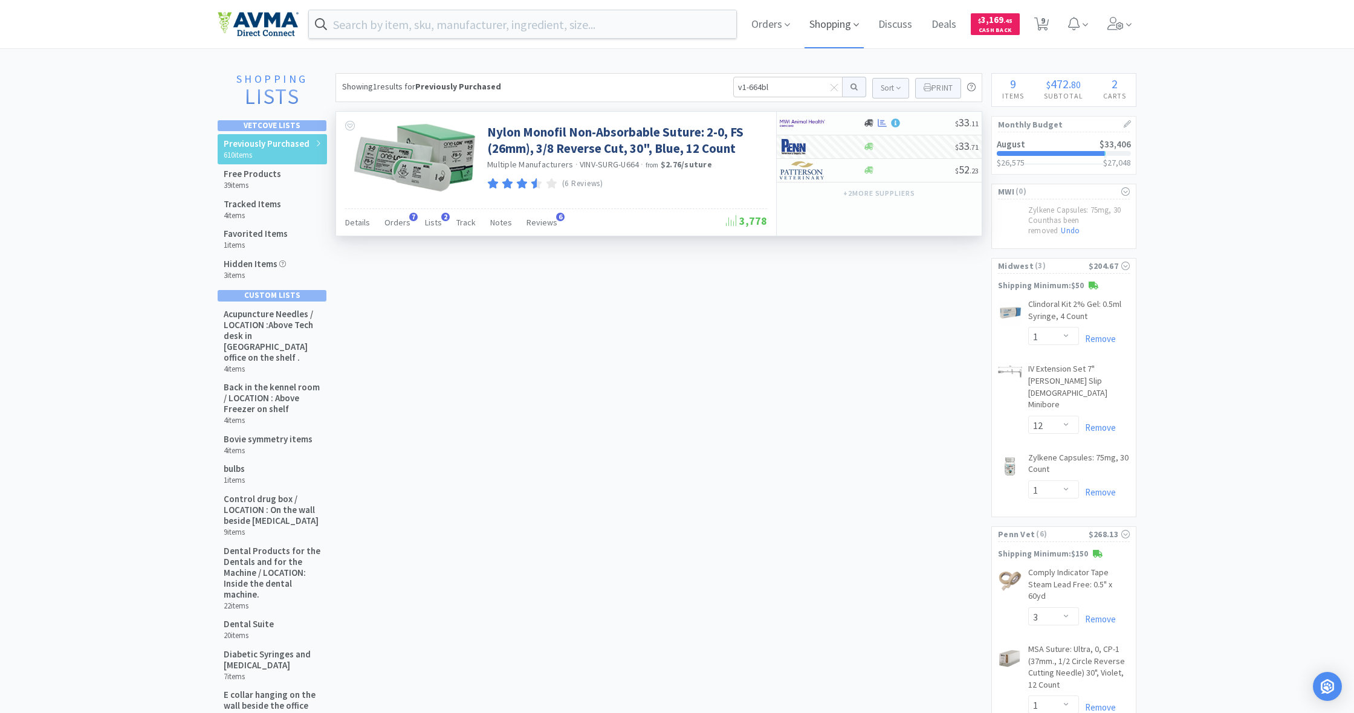
click at [842, 25] on span "Shopping" at bounding box center [833, 24] width 59 height 48
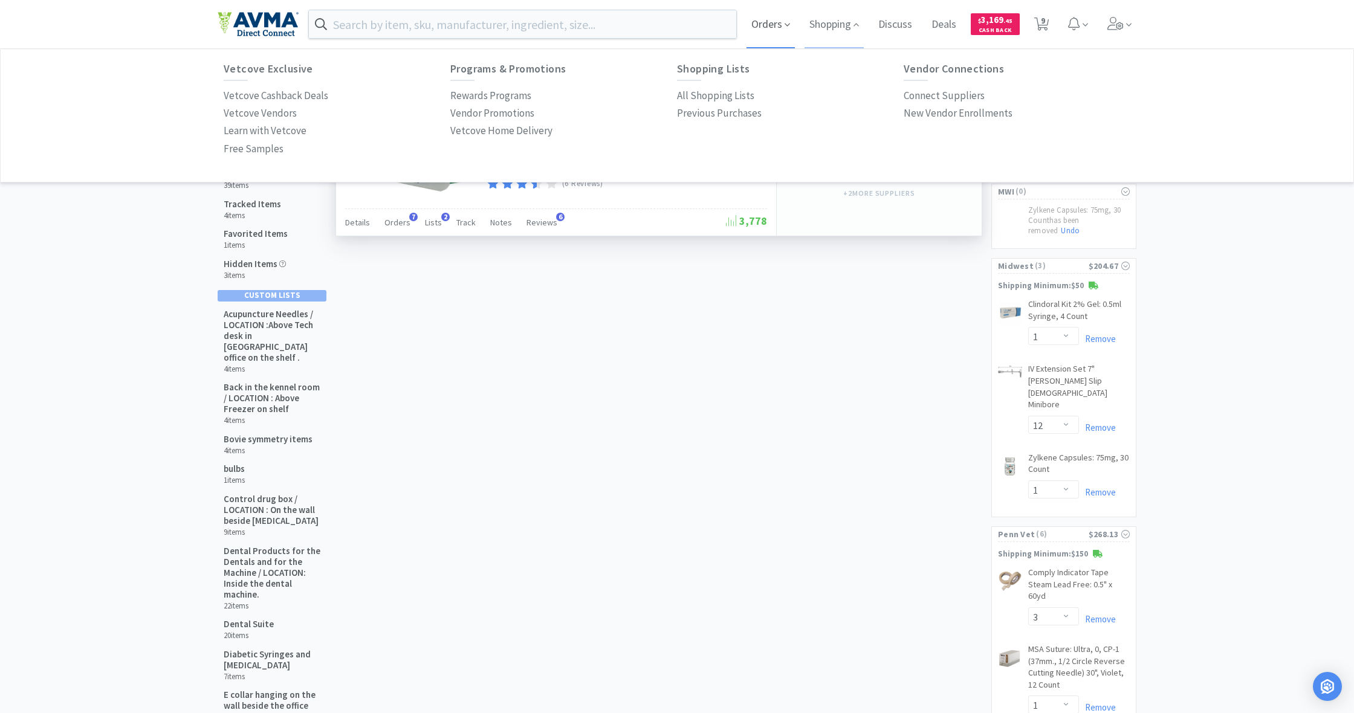
click at [763, 27] on span "Orders" at bounding box center [770, 24] width 48 height 48
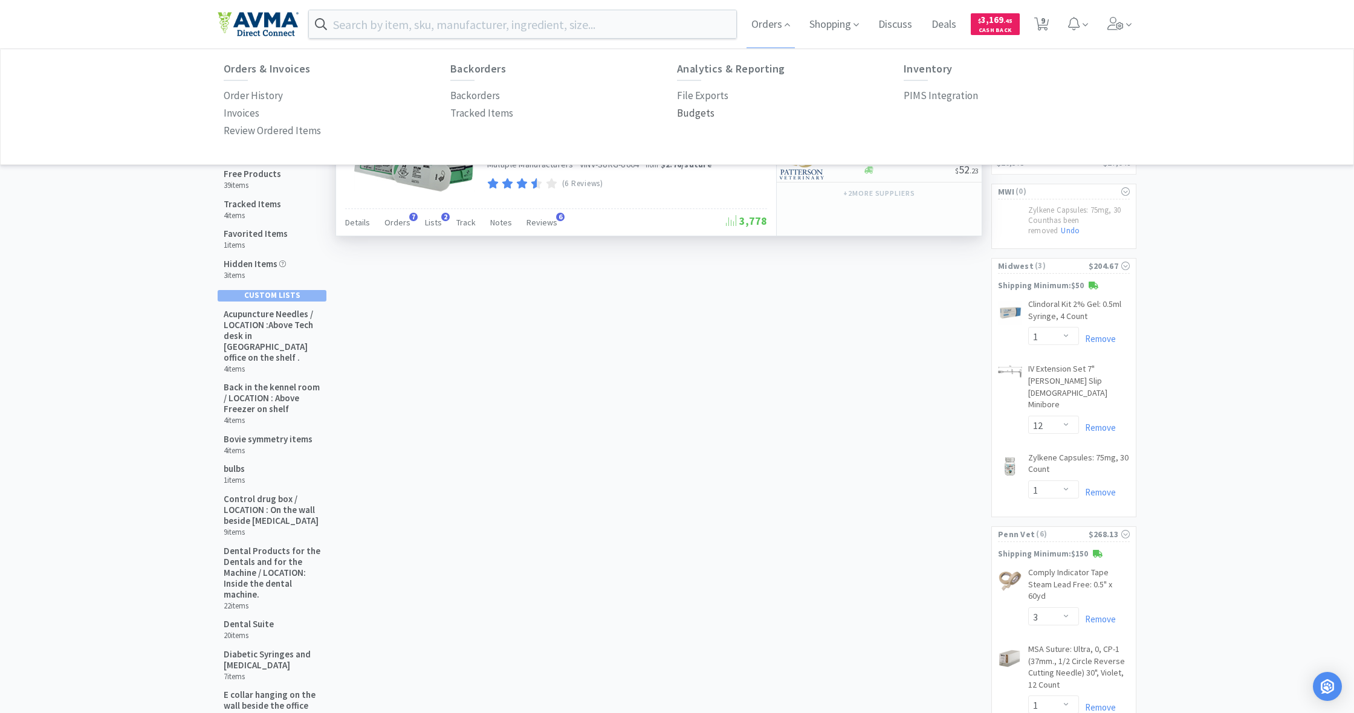
click at [693, 112] on p "Budgets" at bounding box center [695, 113] width 37 height 16
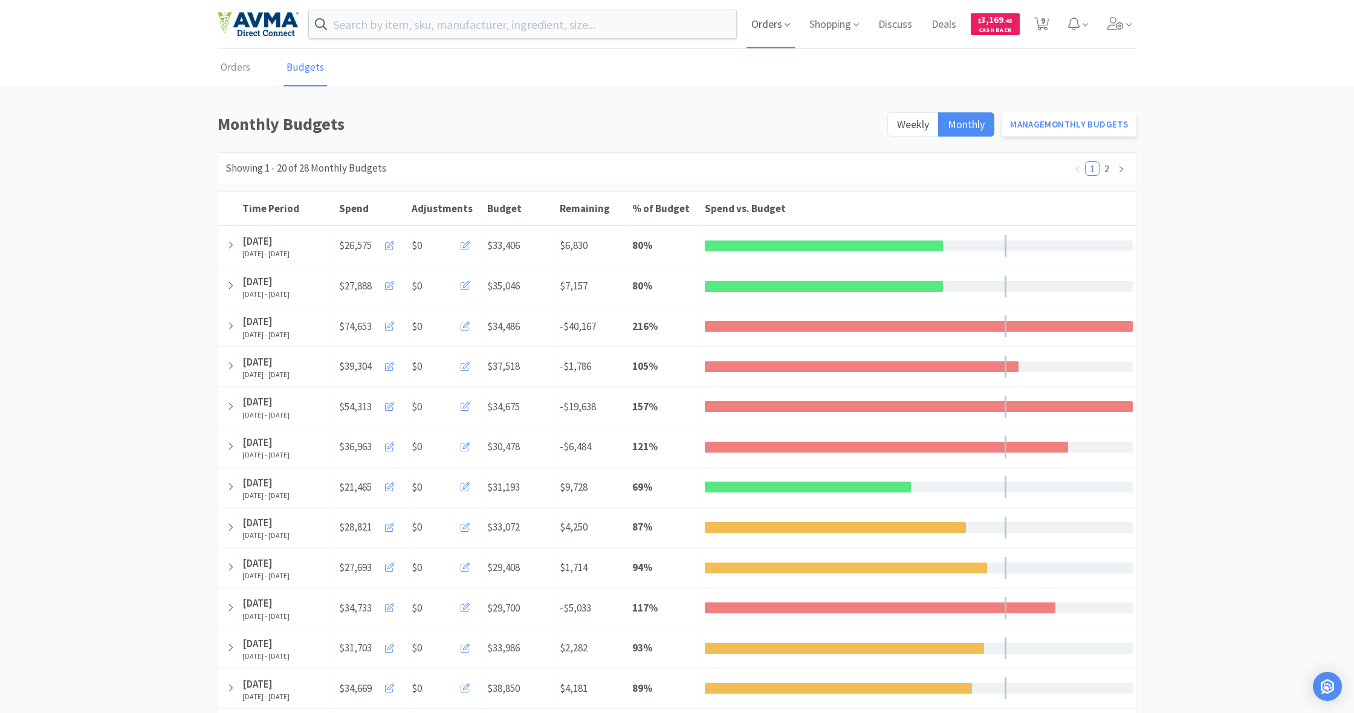
drag, startPoint x: 765, startPoint y: 24, endPoint x: 769, endPoint y: 30, distance: 7.0
click at [765, 24] on span "Orders" at bounding box center [770, 24] width 48 height 48
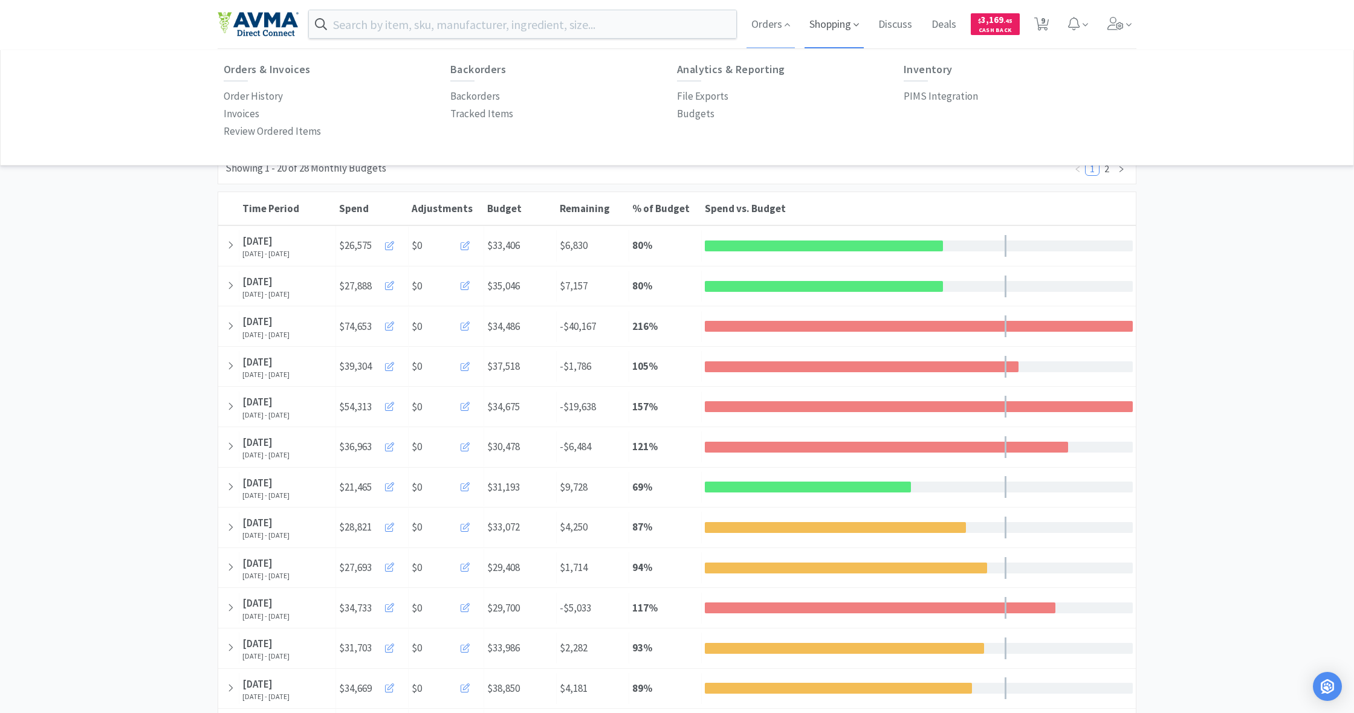
click at [830, 30] on span "Shopping" at bounding box center [833, 24] width 59 height 48
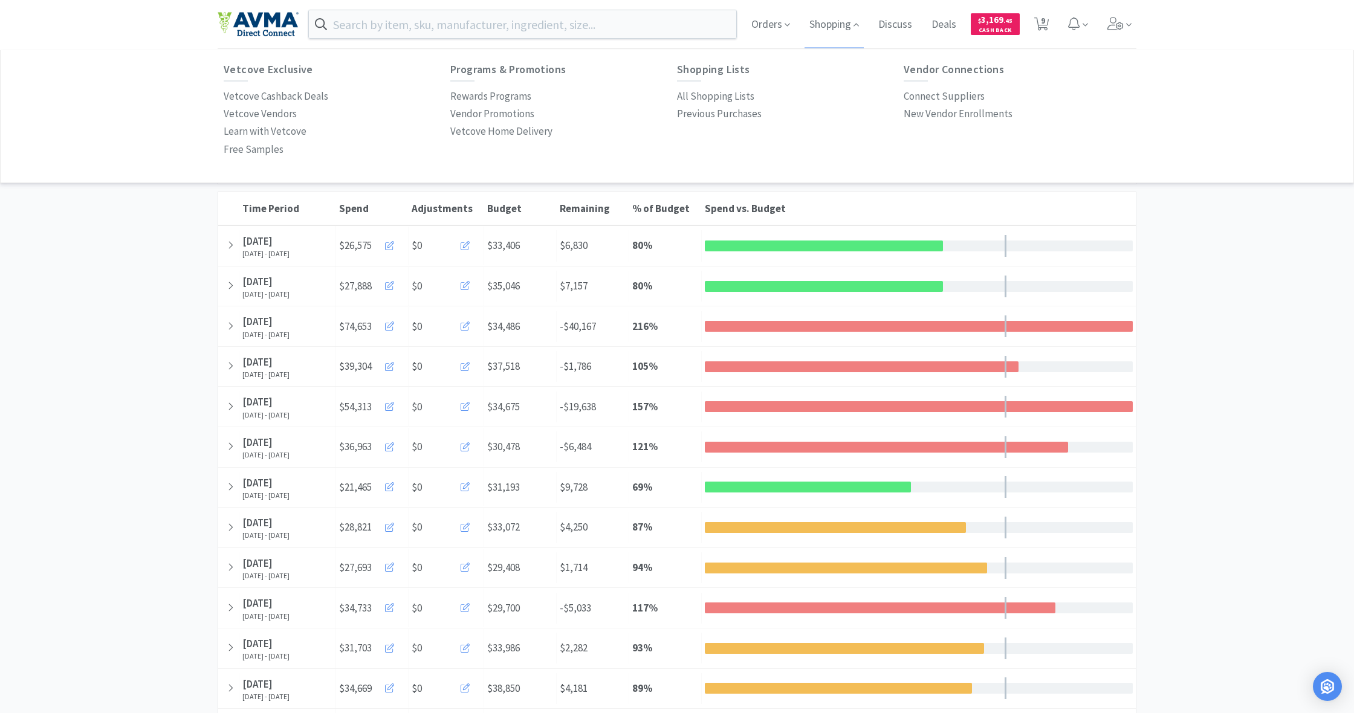
drag, startPoint x: 823, startPoint y: 24, endPoint x: 921, endPoint y: 39, distance: 99.1
click at [823, 24] on span "Shopping" at bounding box center [833, 24] width 59 height 48
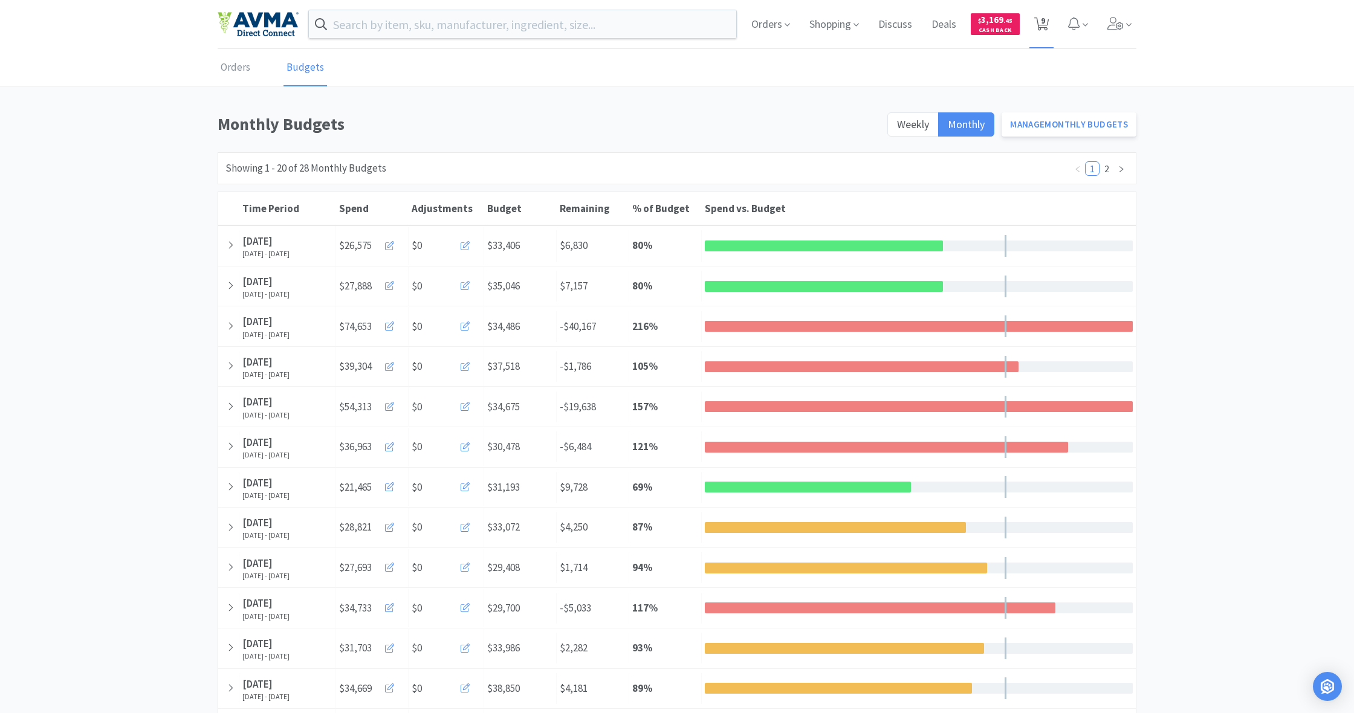
click at [1047, 25] on icon at bounding box center [1041, 24] width 15 height 13
select select "1"
select select "12"
select select "1"
select select "3"
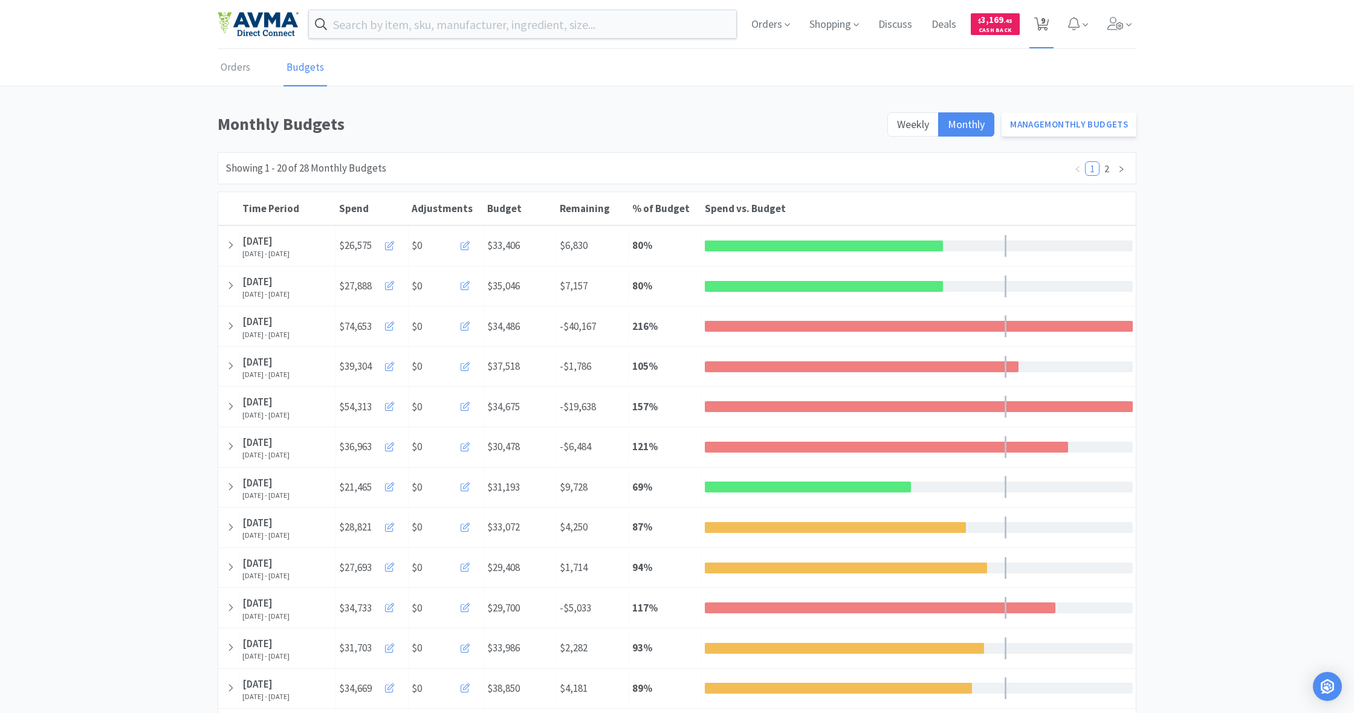
select select "1"
select select "3"
select select "2"
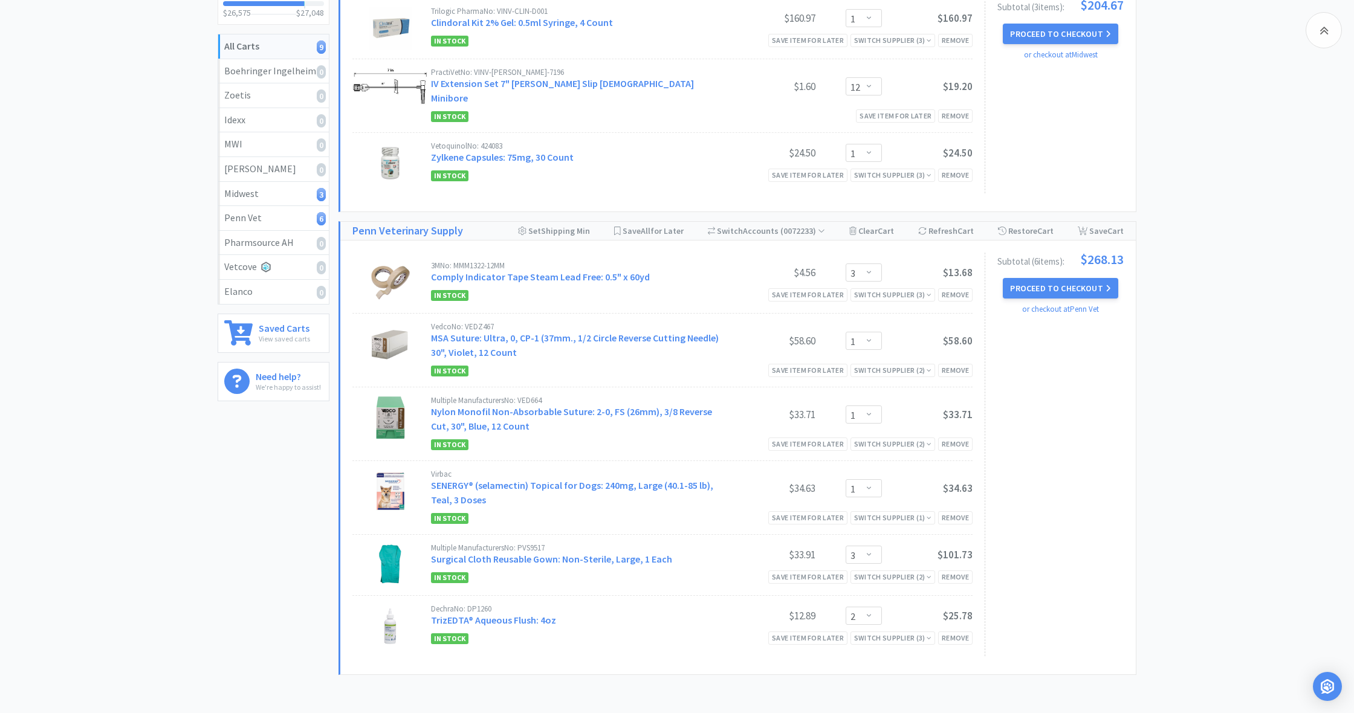
scroll to position [186, 0]
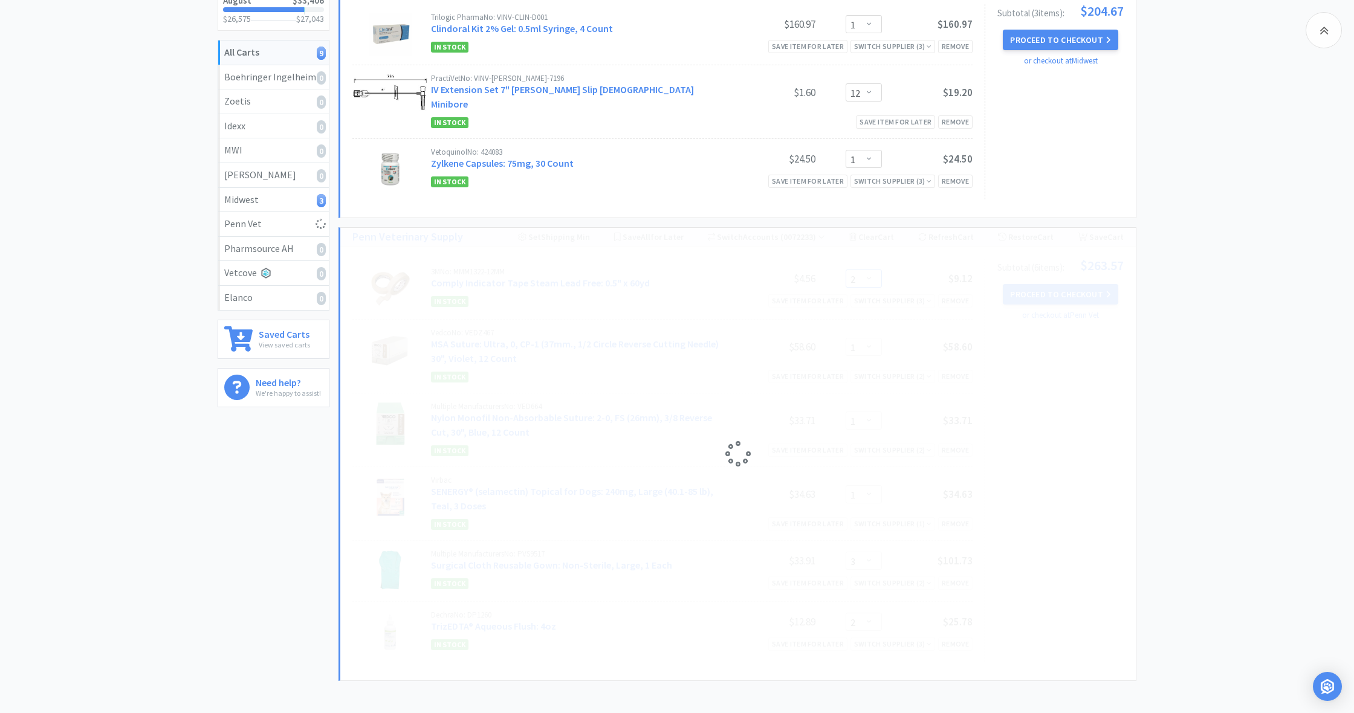
select select "3"
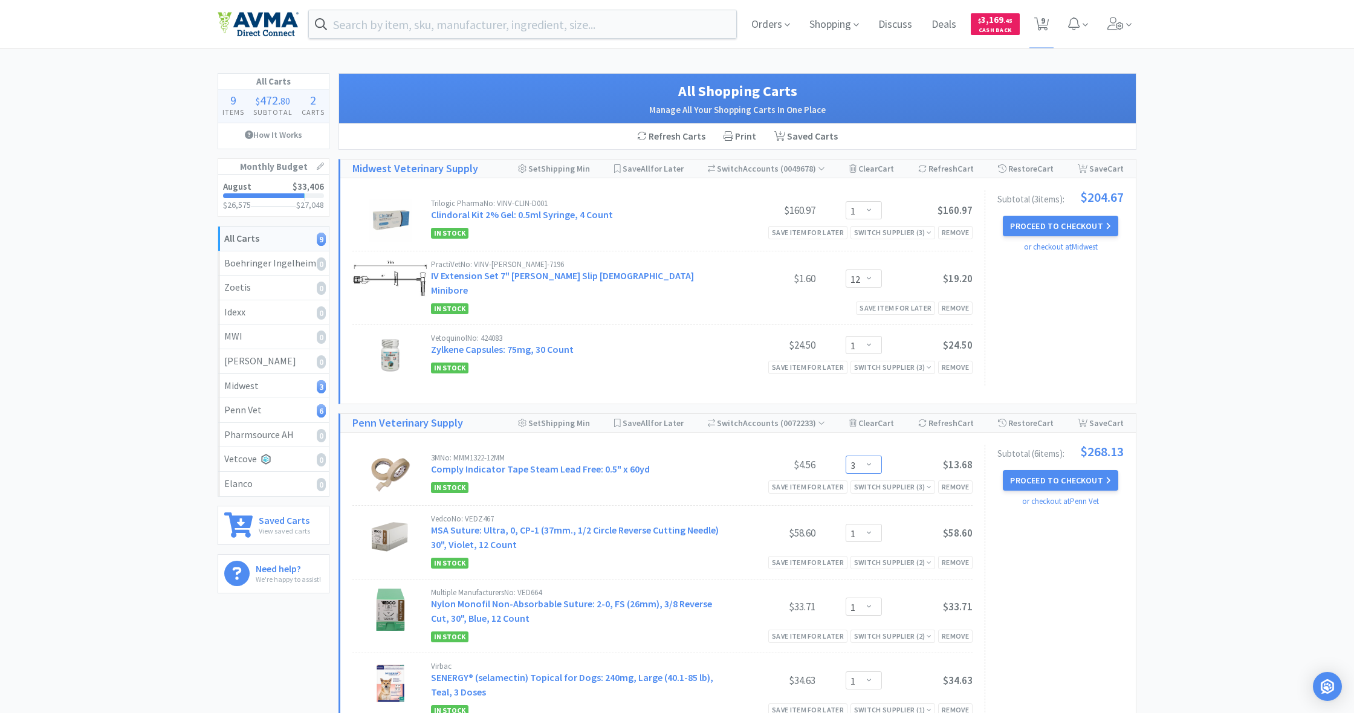
scroll to position [0, 0]
